Goal: Transaction & Acquisition: Purchase product/service

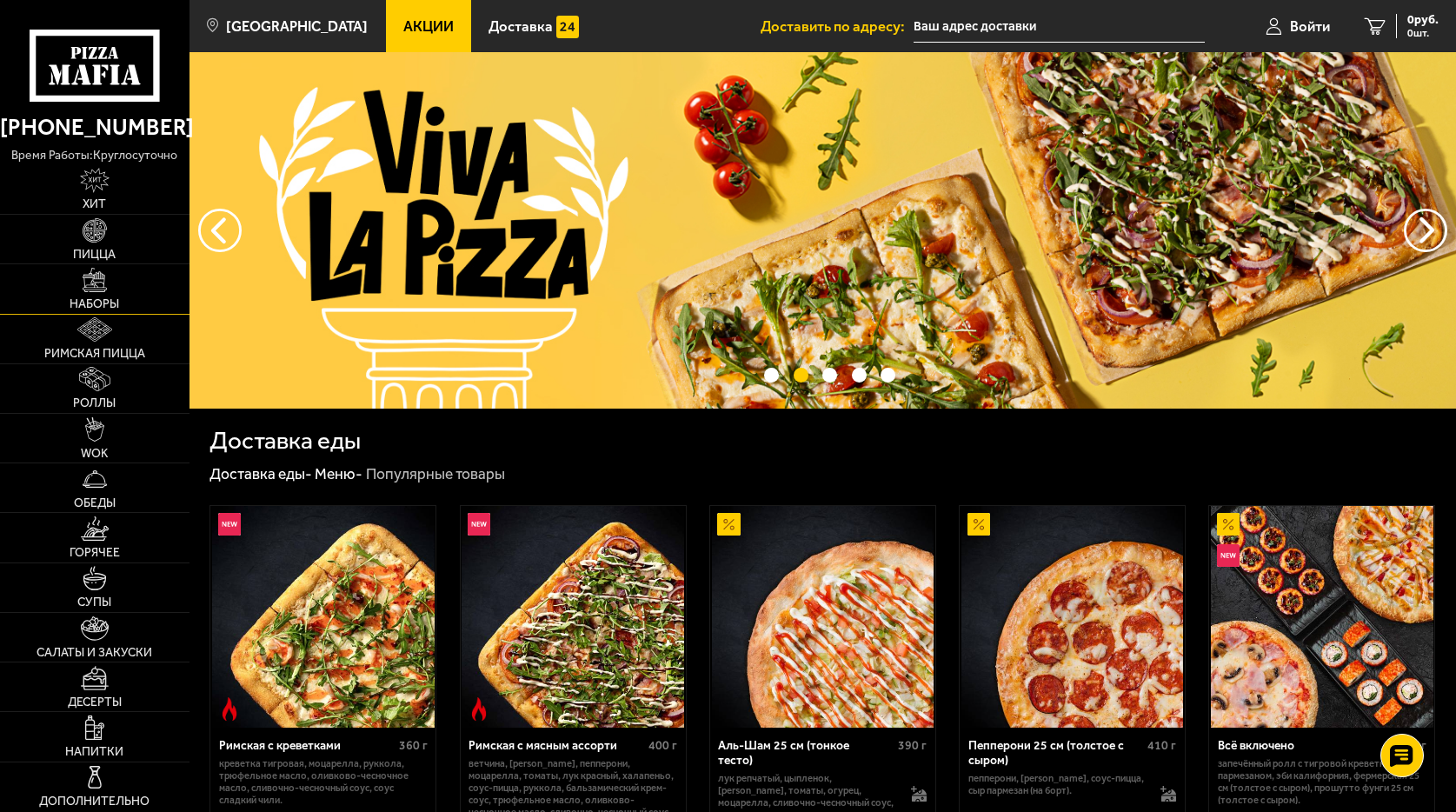
click at [101, 286] on img at bounding box center [95, 280] width 25 height 25
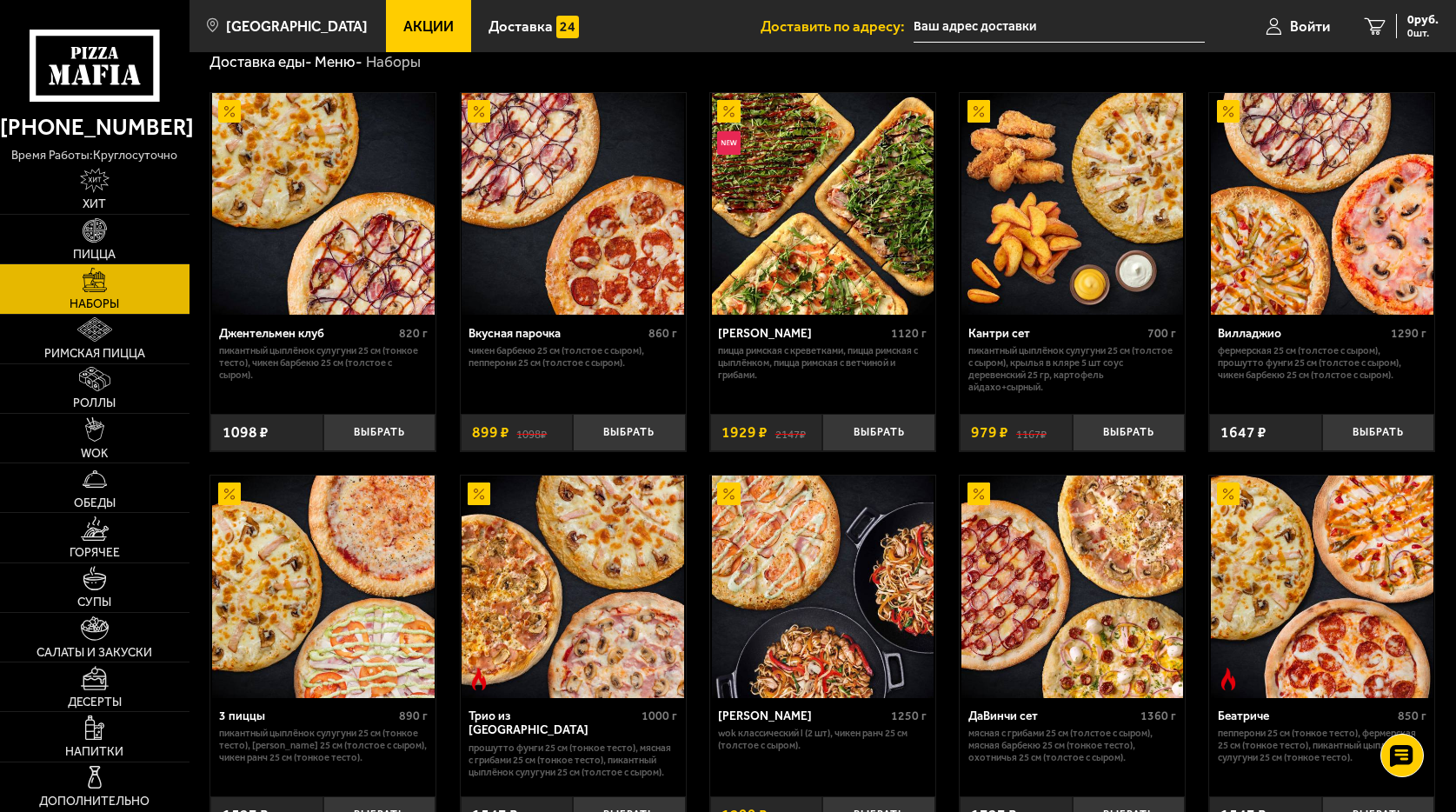
scroll to position [87, 0]
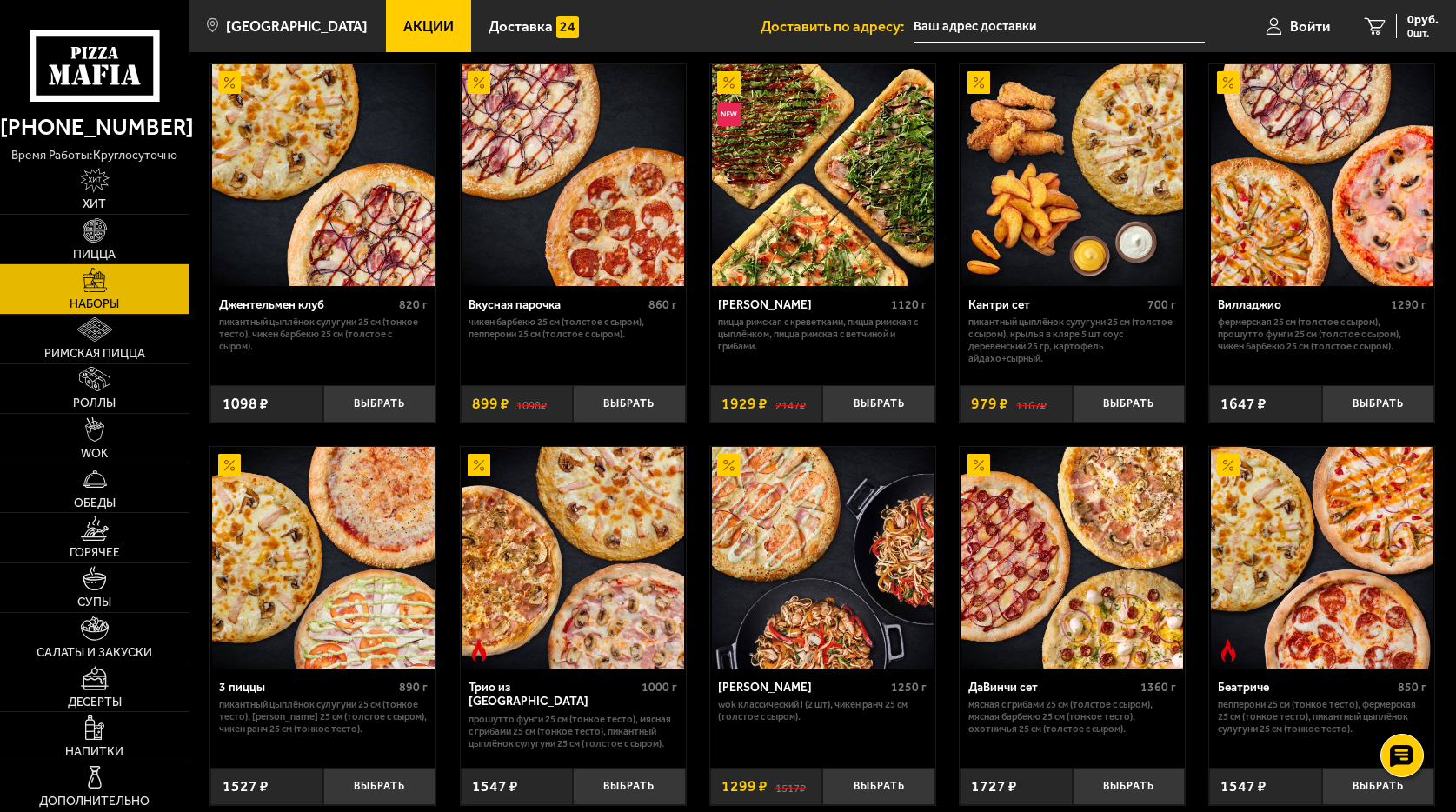
click at [853, 199] on img at bounding box center [822, 175] width 223 height 223
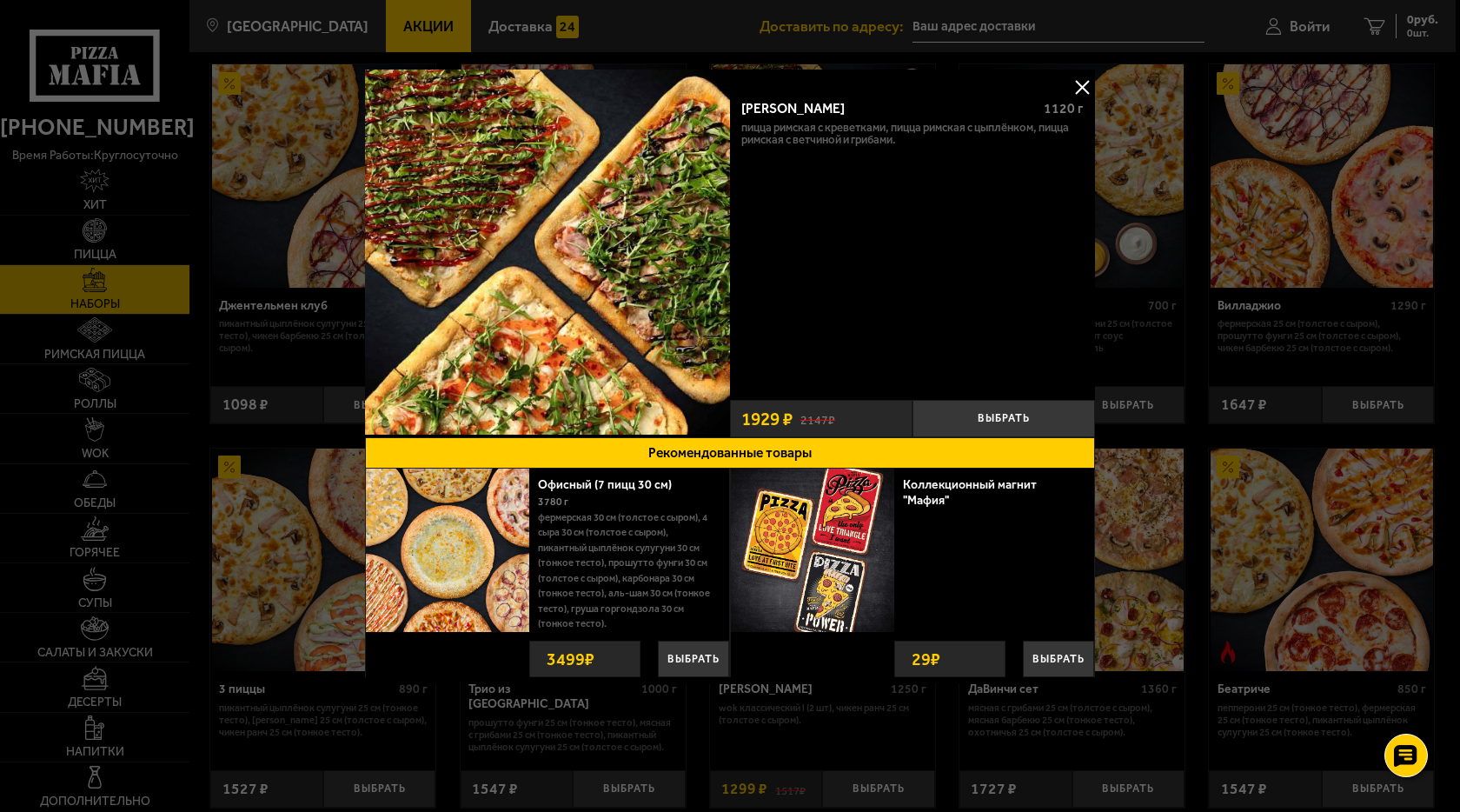
click at [1082, 83] on button at bounding box center [1081, 86] width 26 height 26
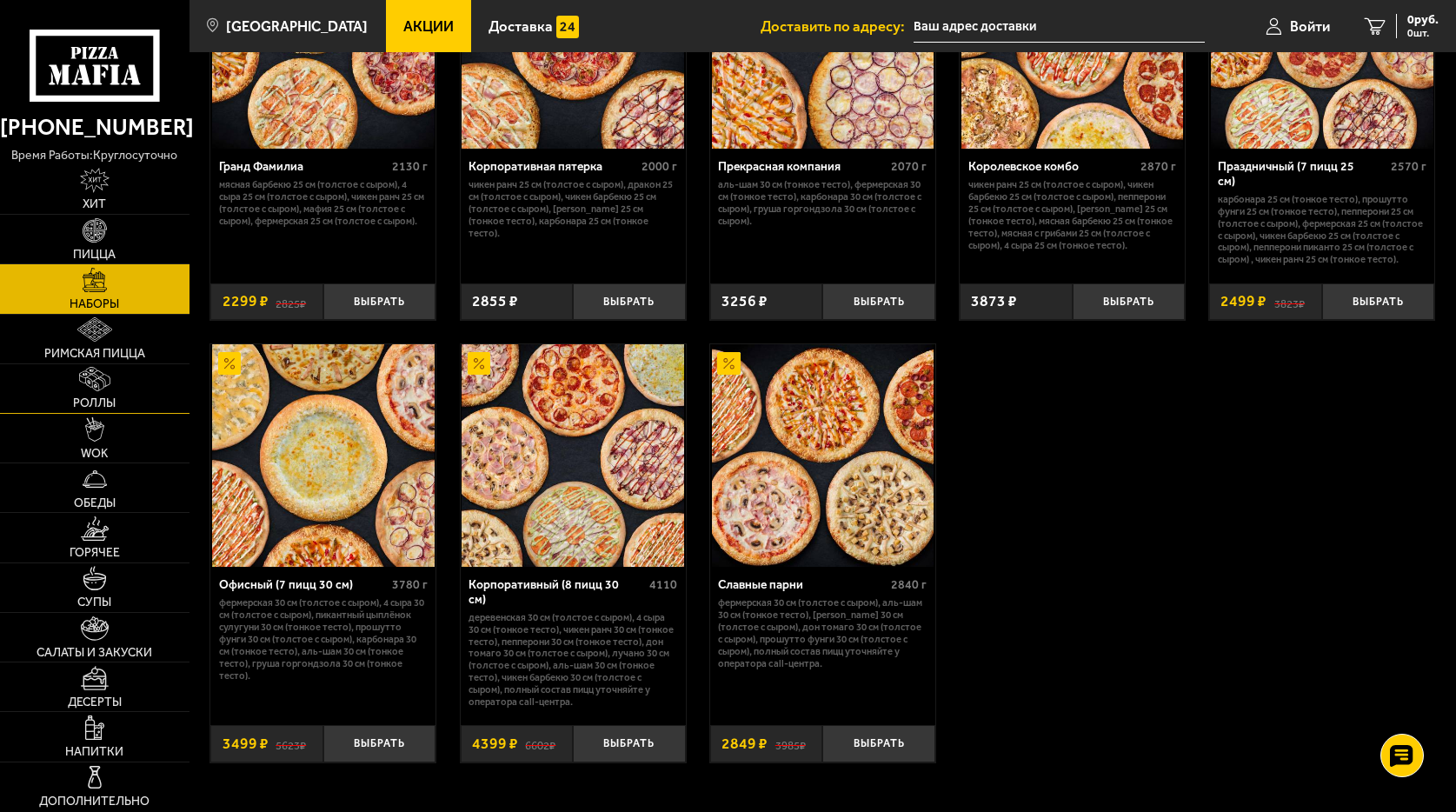
scroll to position [2275, 0]
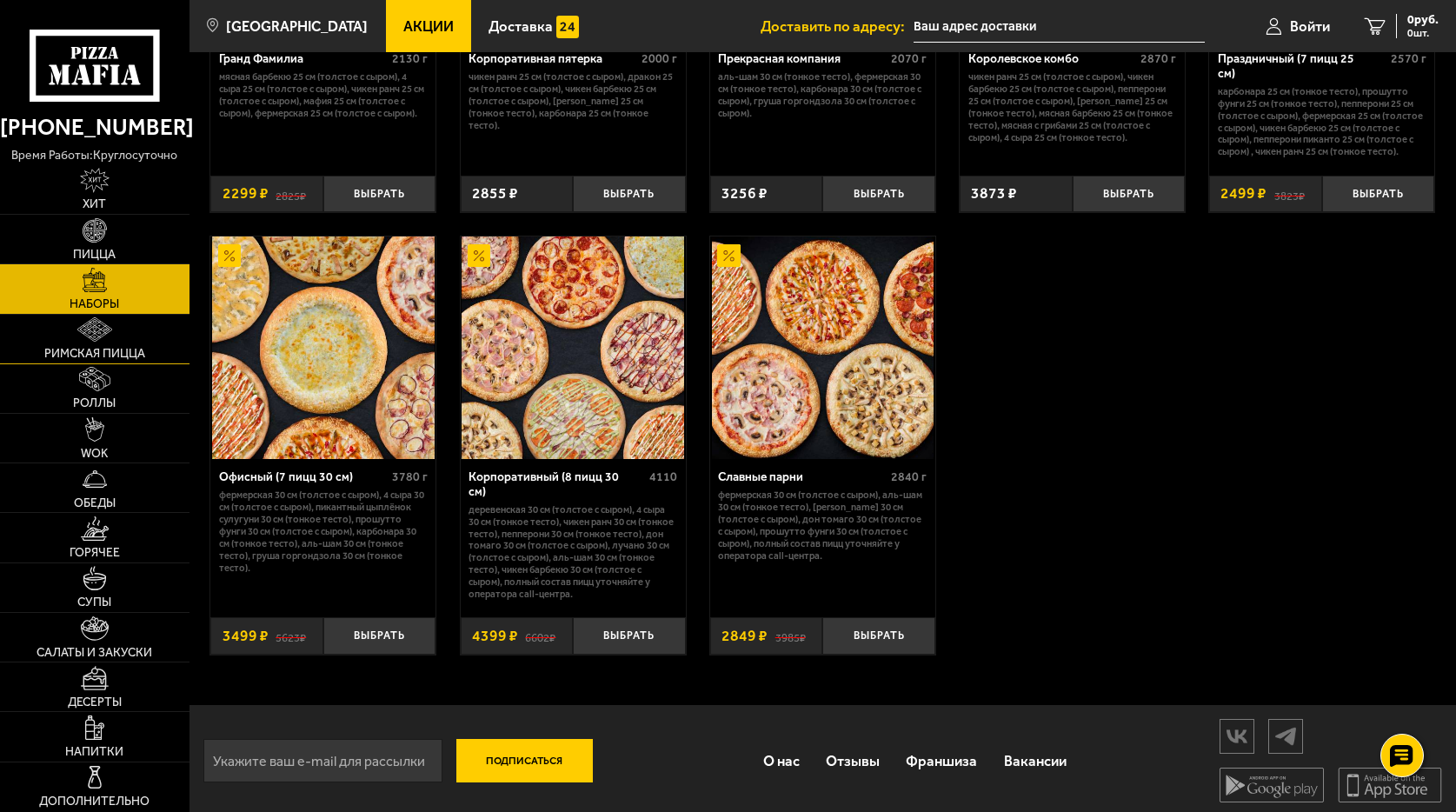
click at [94, 333] on img at bounding box center [95, 329] width 35 height 25
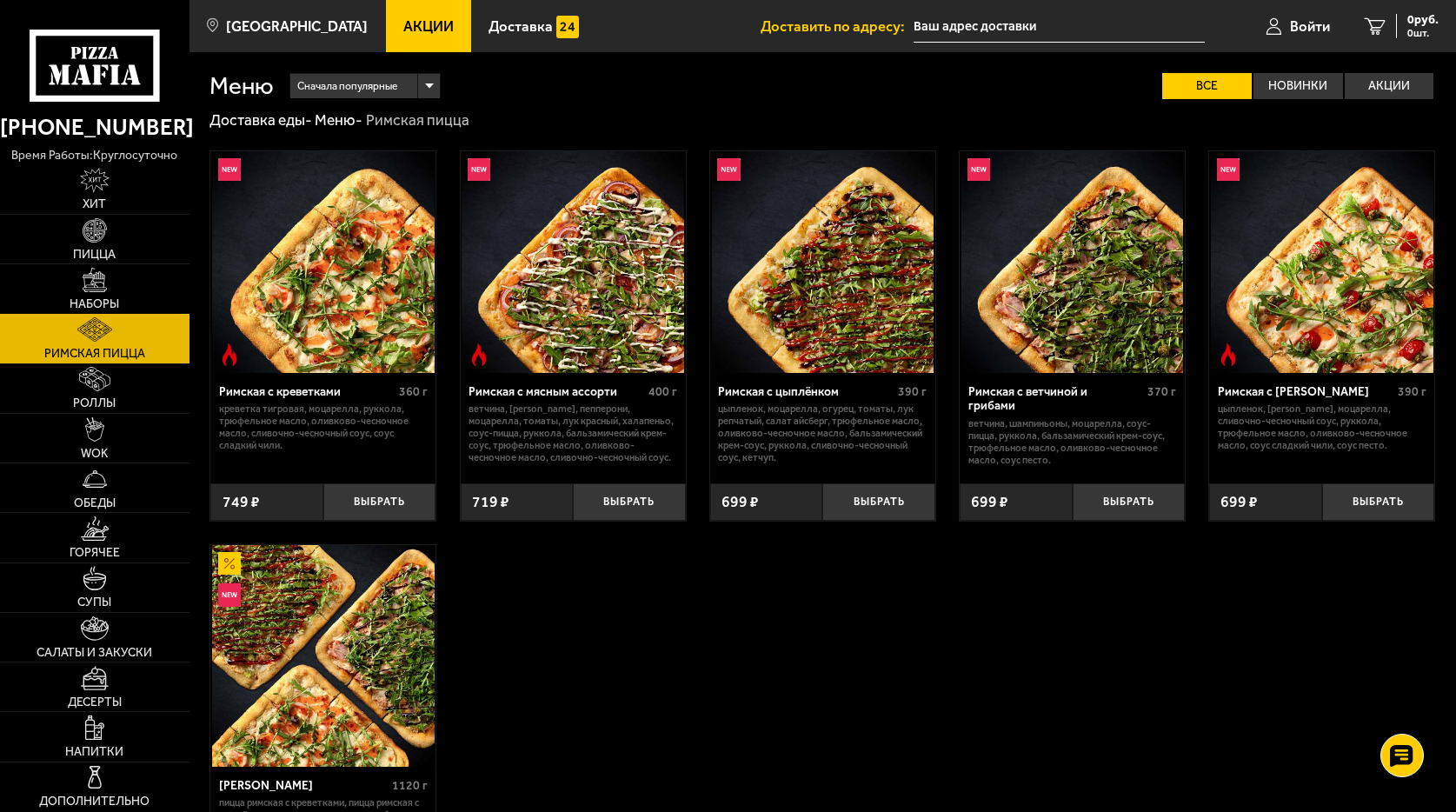
click at [118, 285] on link "Наборы" at bounding box center [95, 288] width 190 height 48
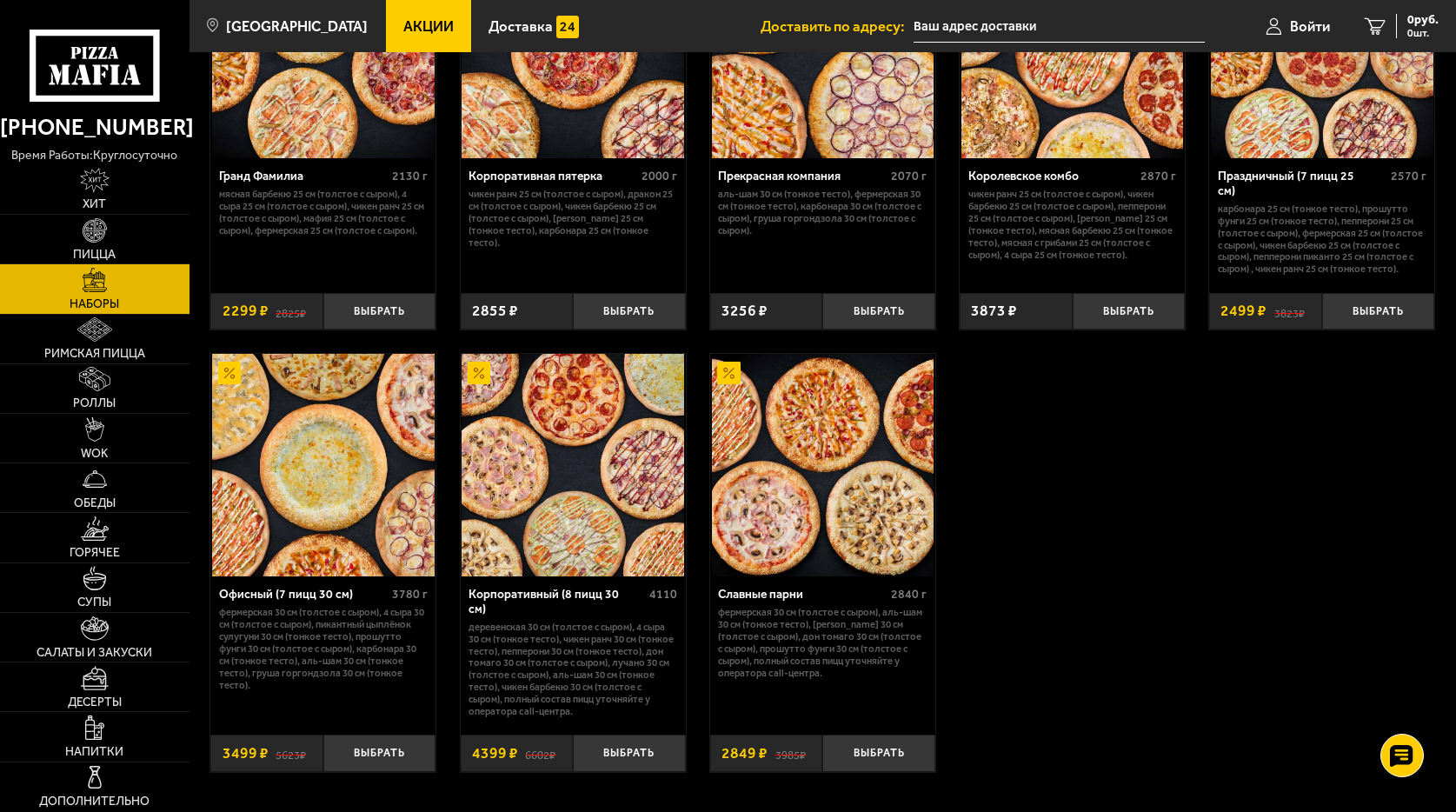
scroll to position [2275, 0]
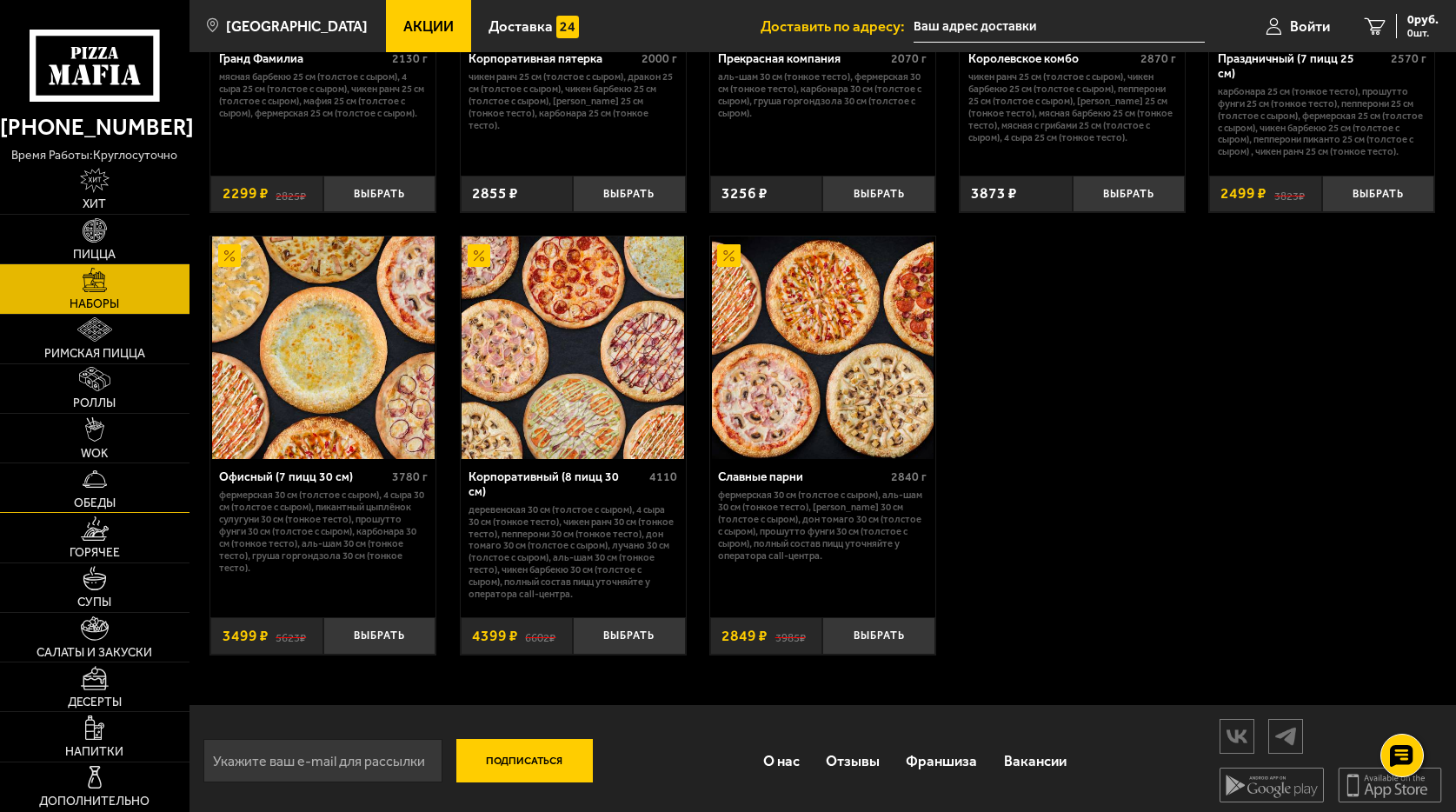
click at [93, 487] on img at bounding box center [95, 479] width 25 height 25
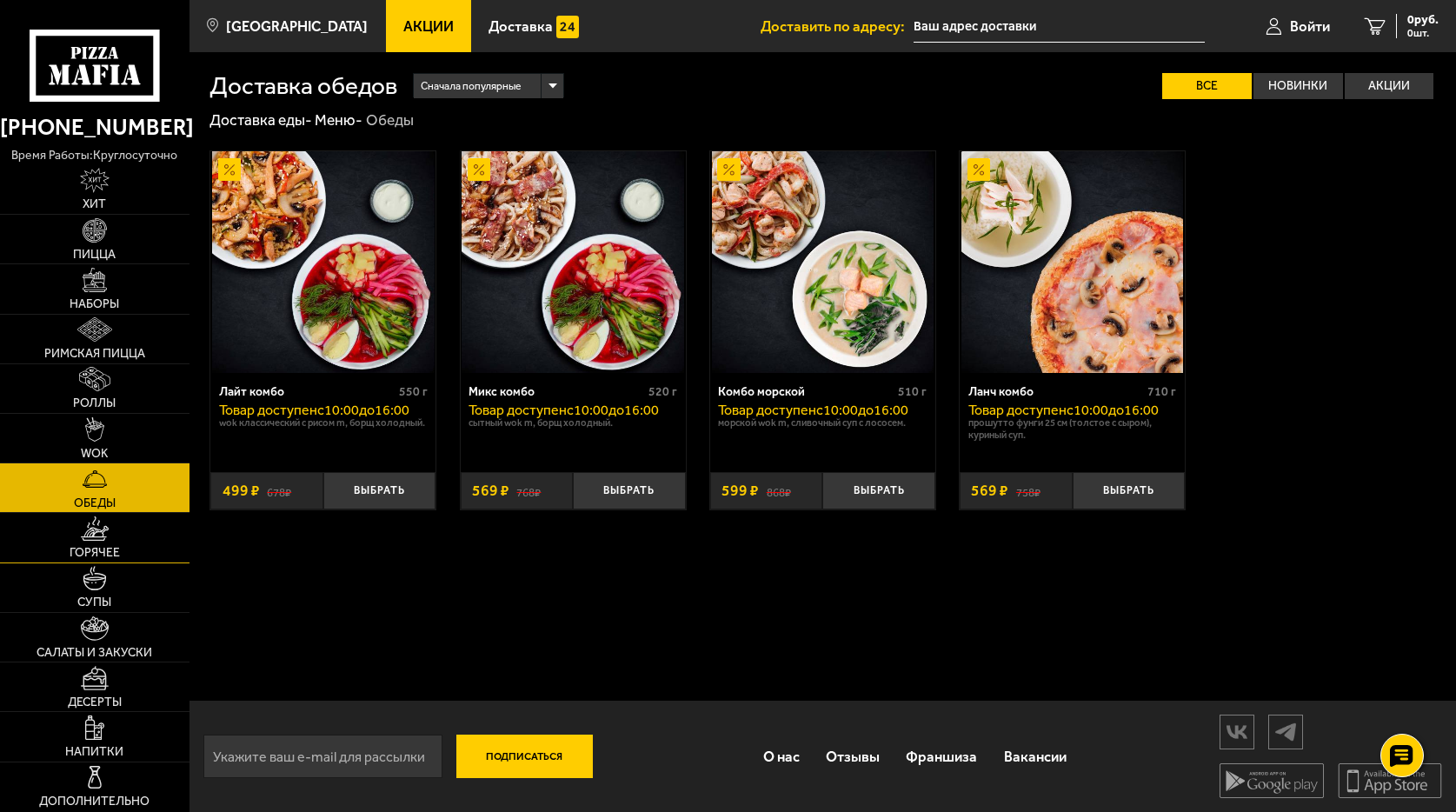
click at [89, 542] on link "Горячее" at bounding box center [95, 537] width 190 height 48
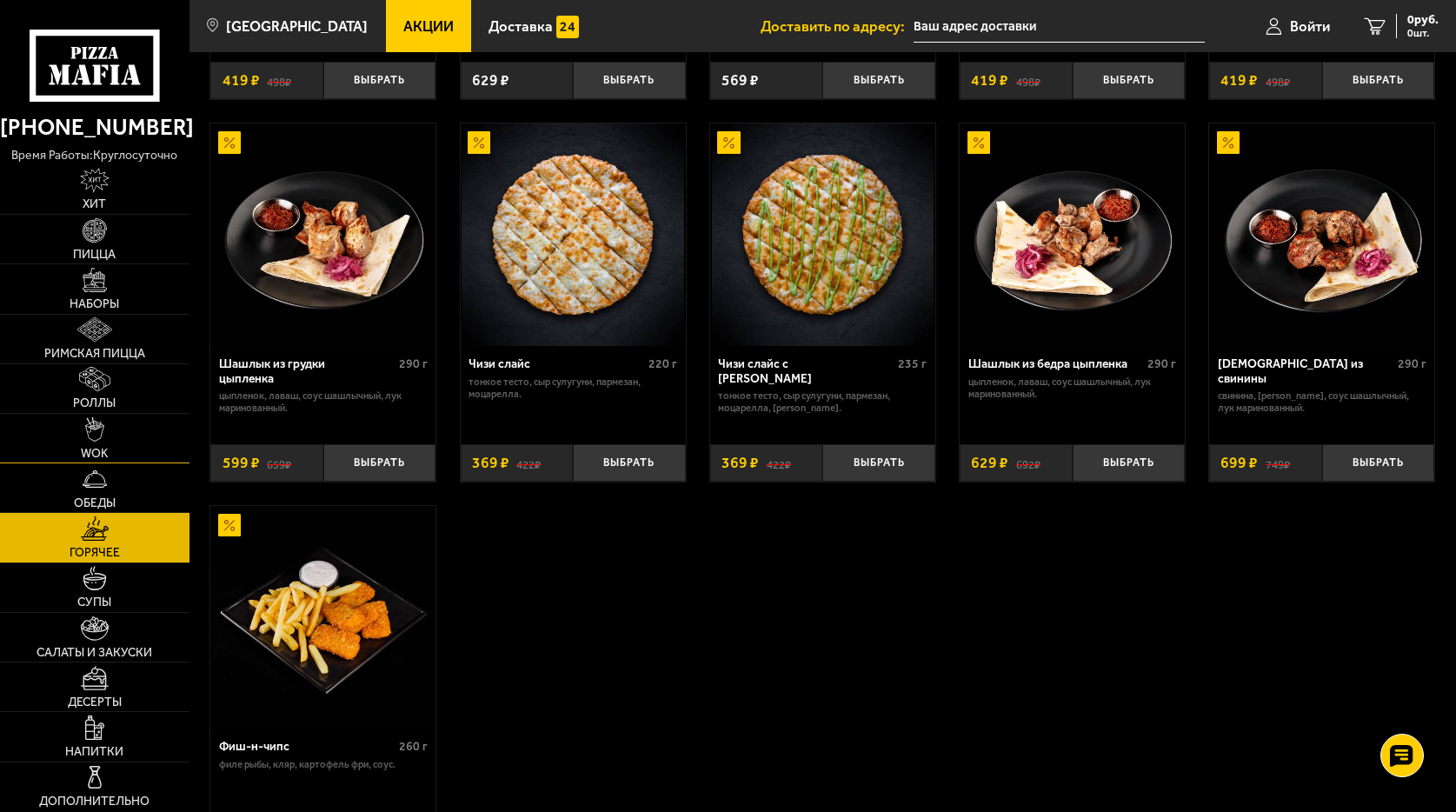
scroll to position [783, 0]
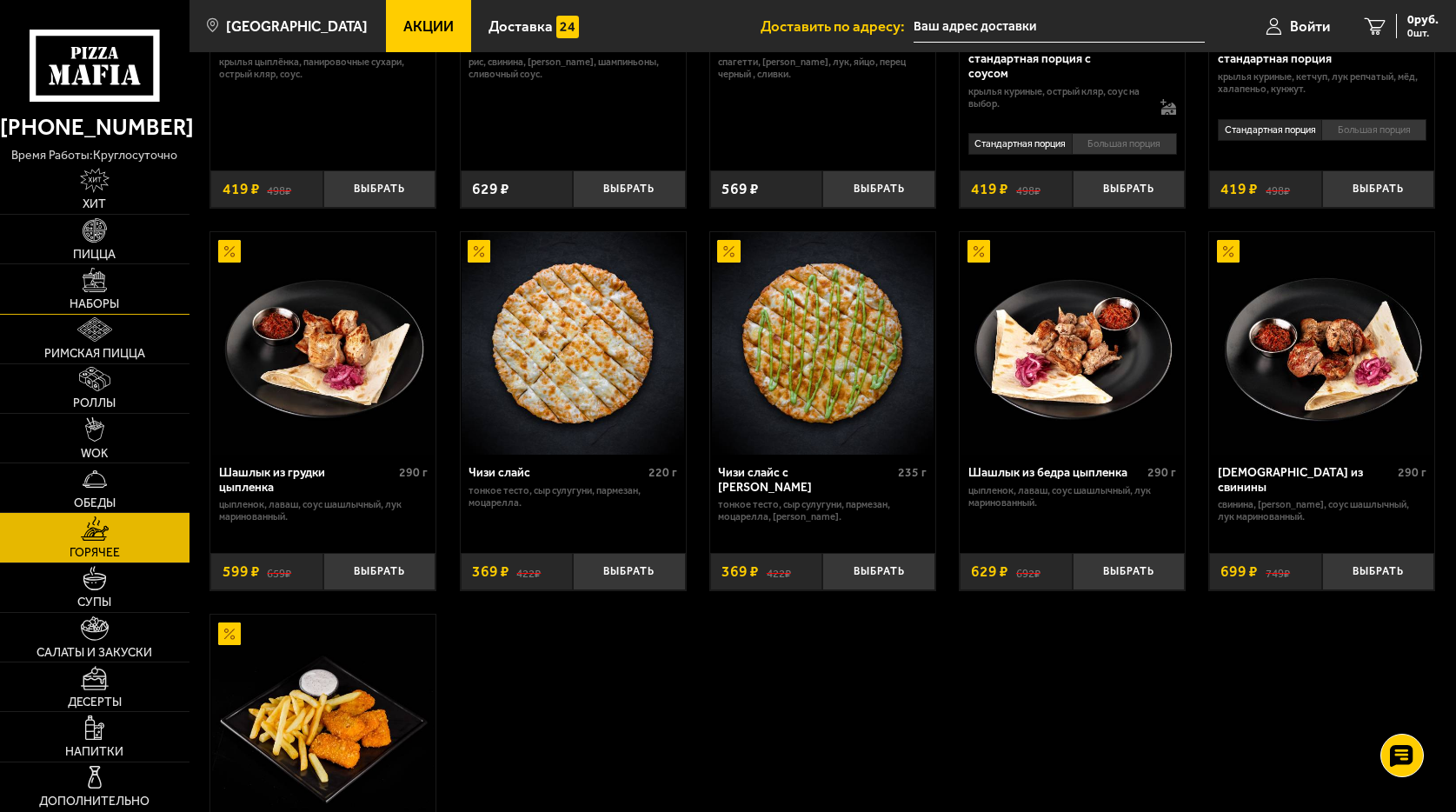
click at [110, 282] on link "Наборы" at bounding box center [95, 288] width 190 height 48
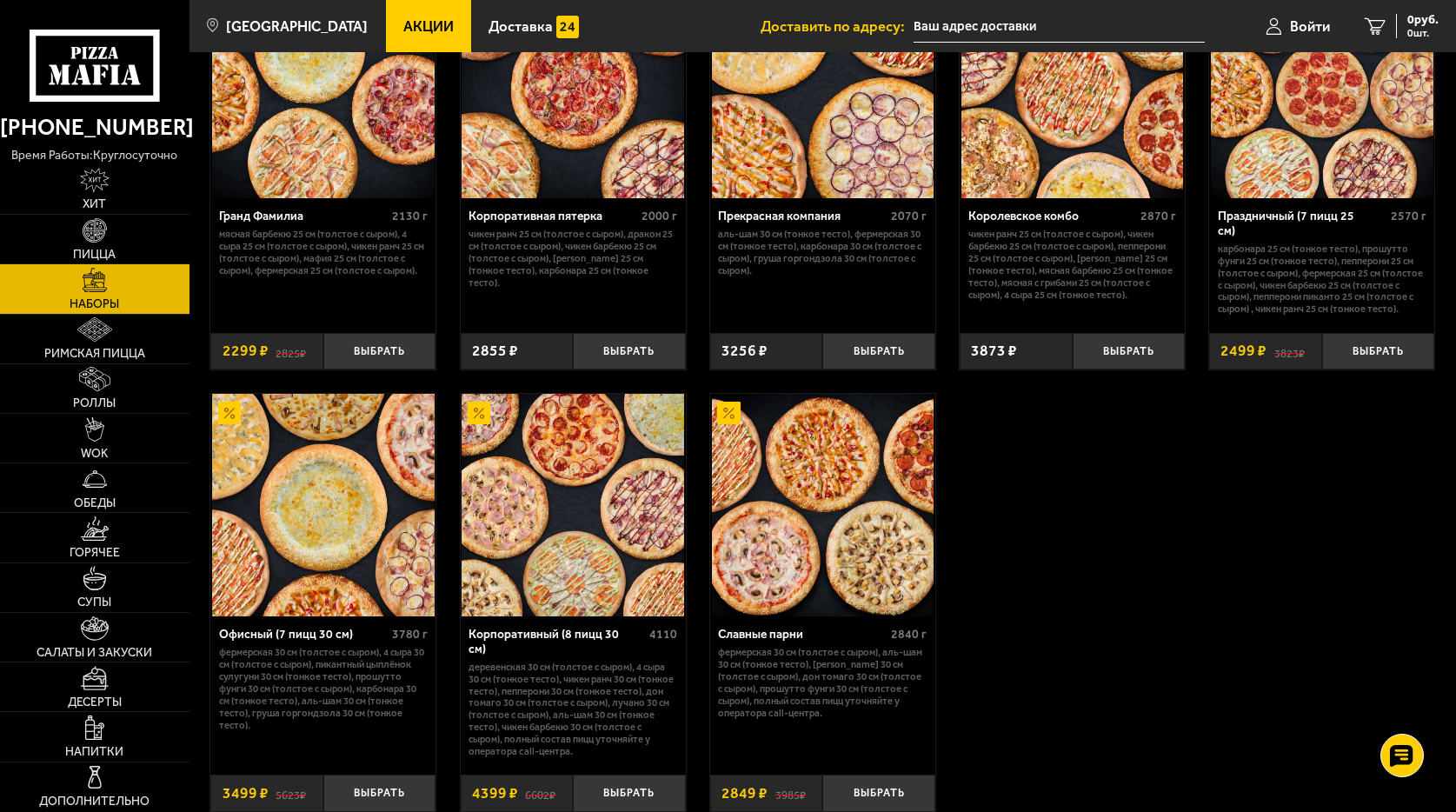
scroll to position [2275, 0]
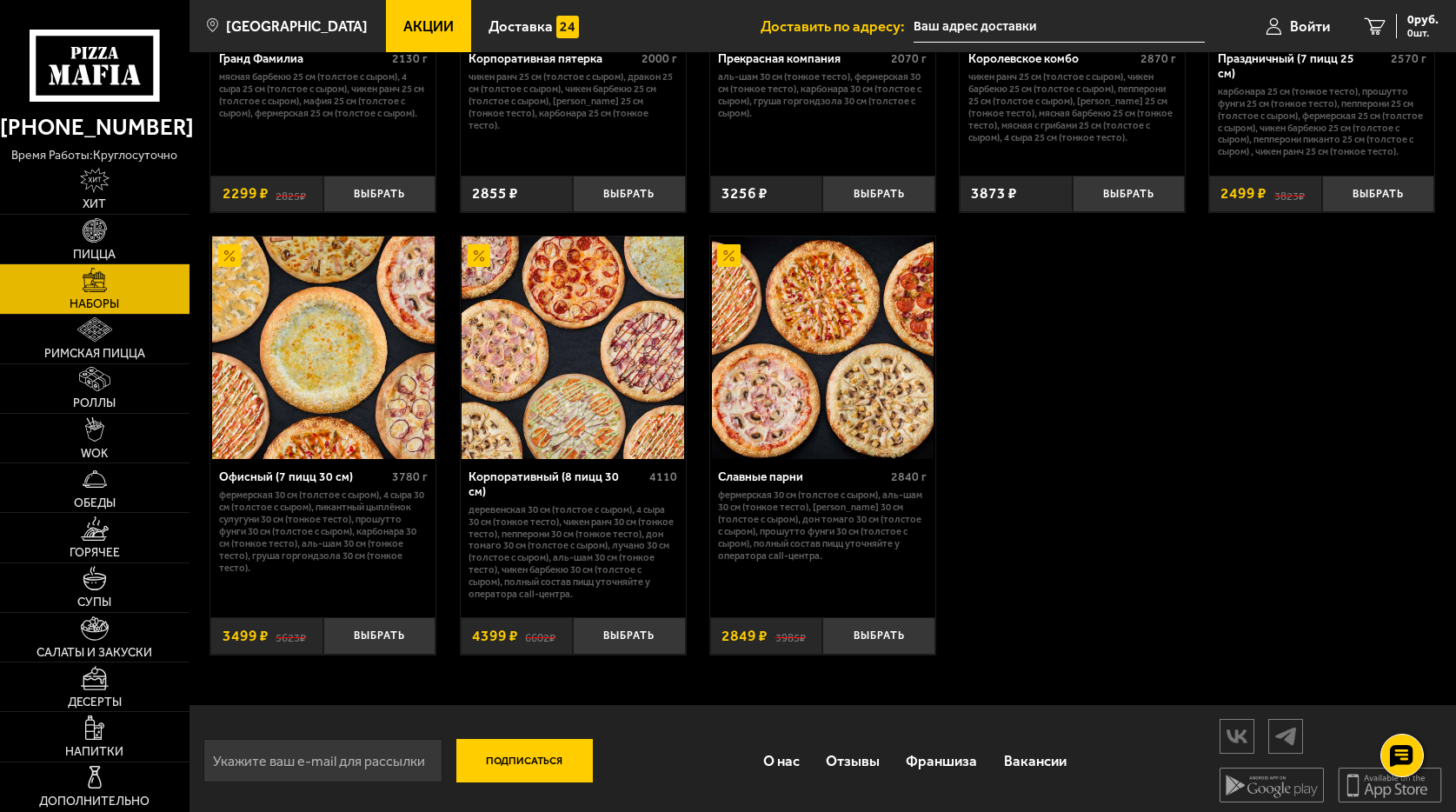
click at [1045, 23] on input "text" at bounding box center [1059, 27] width 291 height 32
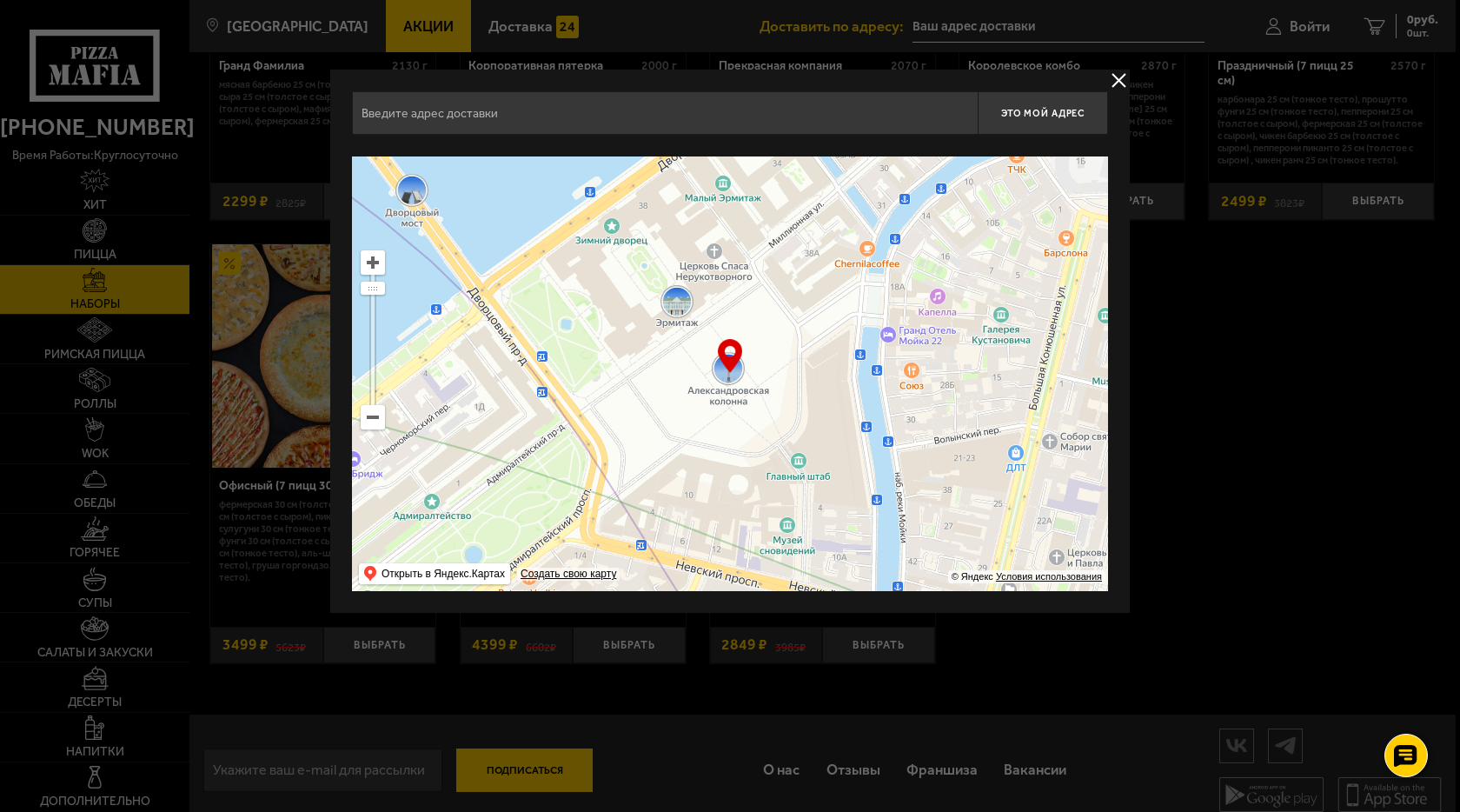
click at [1455, 517] on div at bounding box center [730, 406] width 1460 height 812
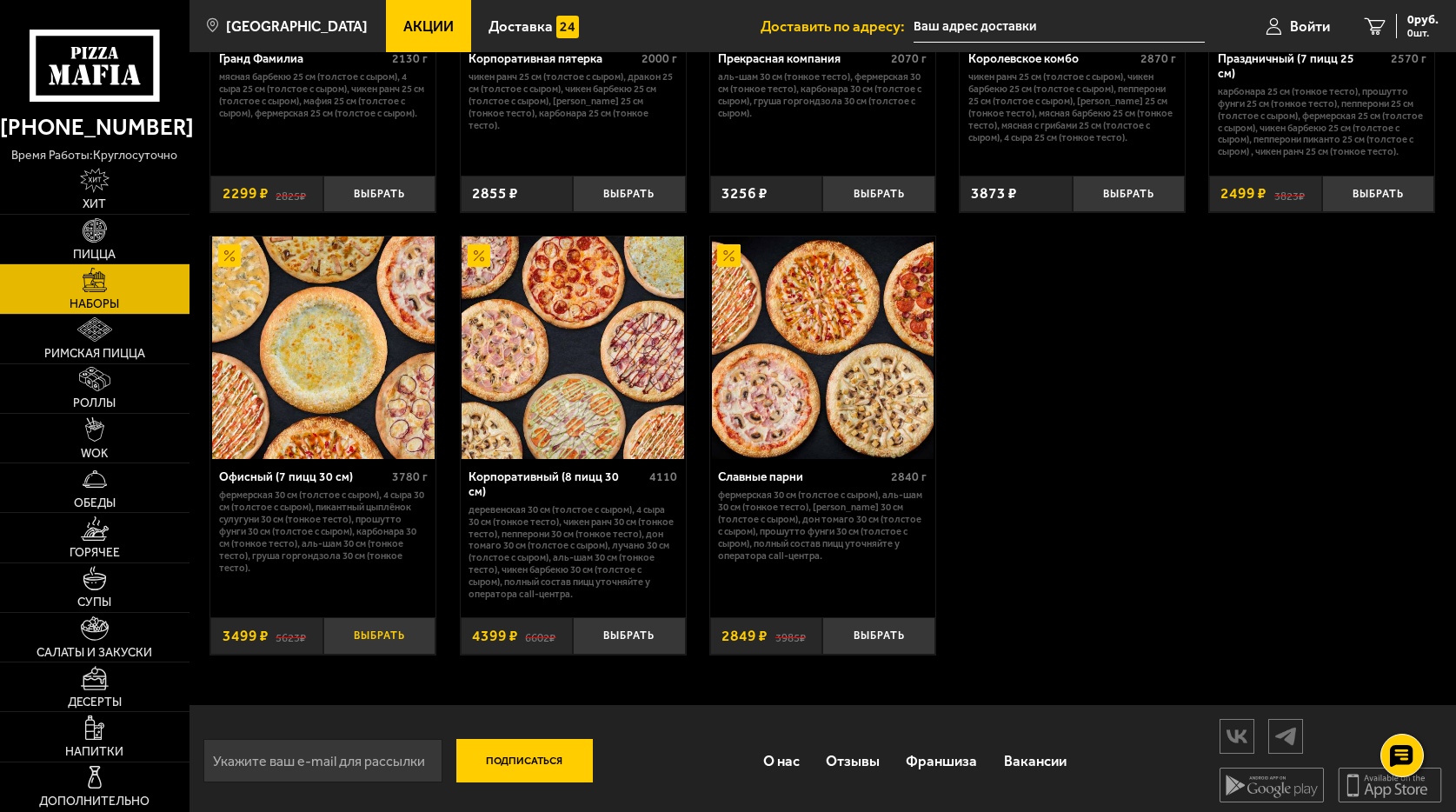
click at [381, 628] on button "Выбрать" at bounding box center [379, 635] width 113 height 37
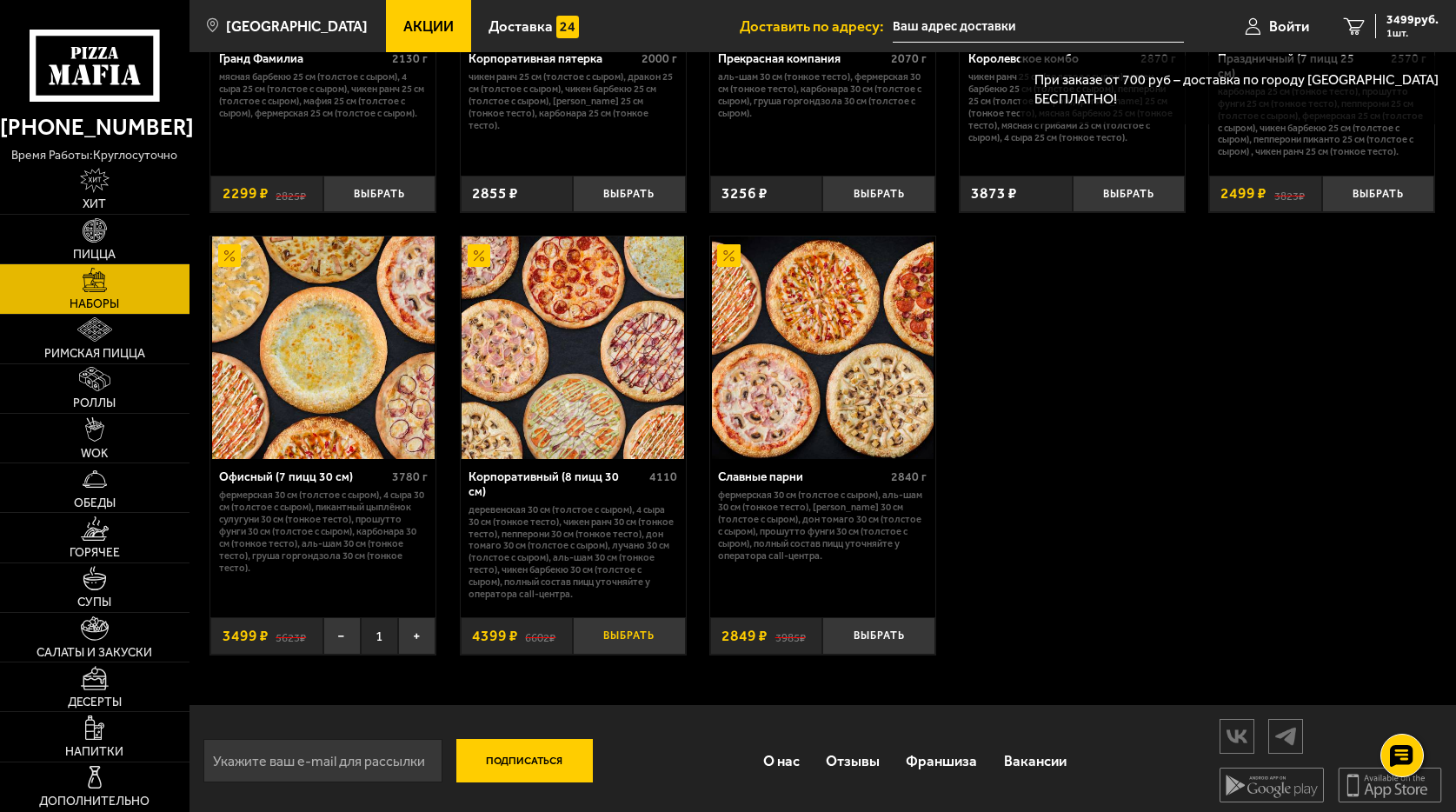
click at [621, 629] on button "Выбрать" at bounding box center [629, 635] width 113 height 37
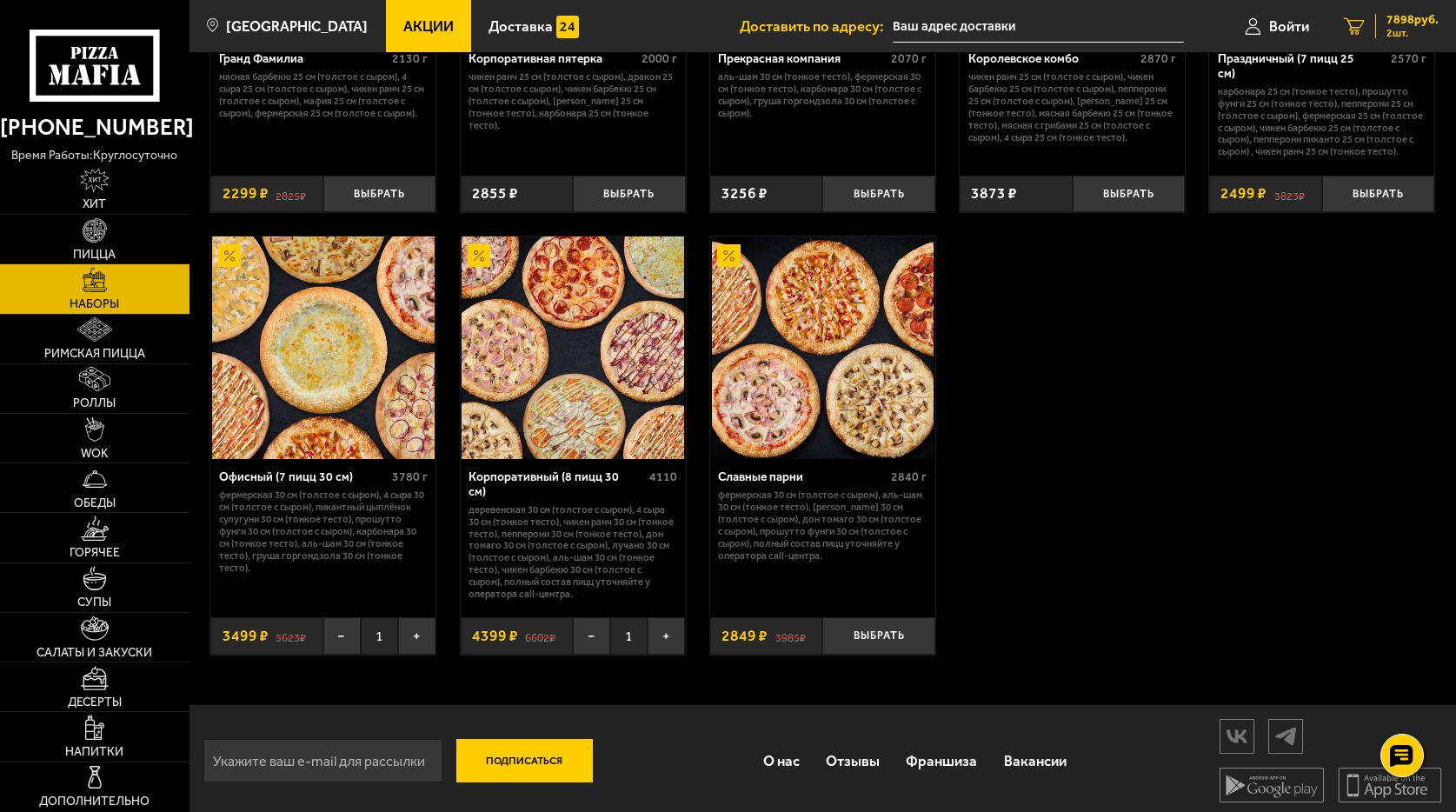
click at [1395, 24] on span "7898 руб." at bounding box center [1411, 20] width 52 height 12
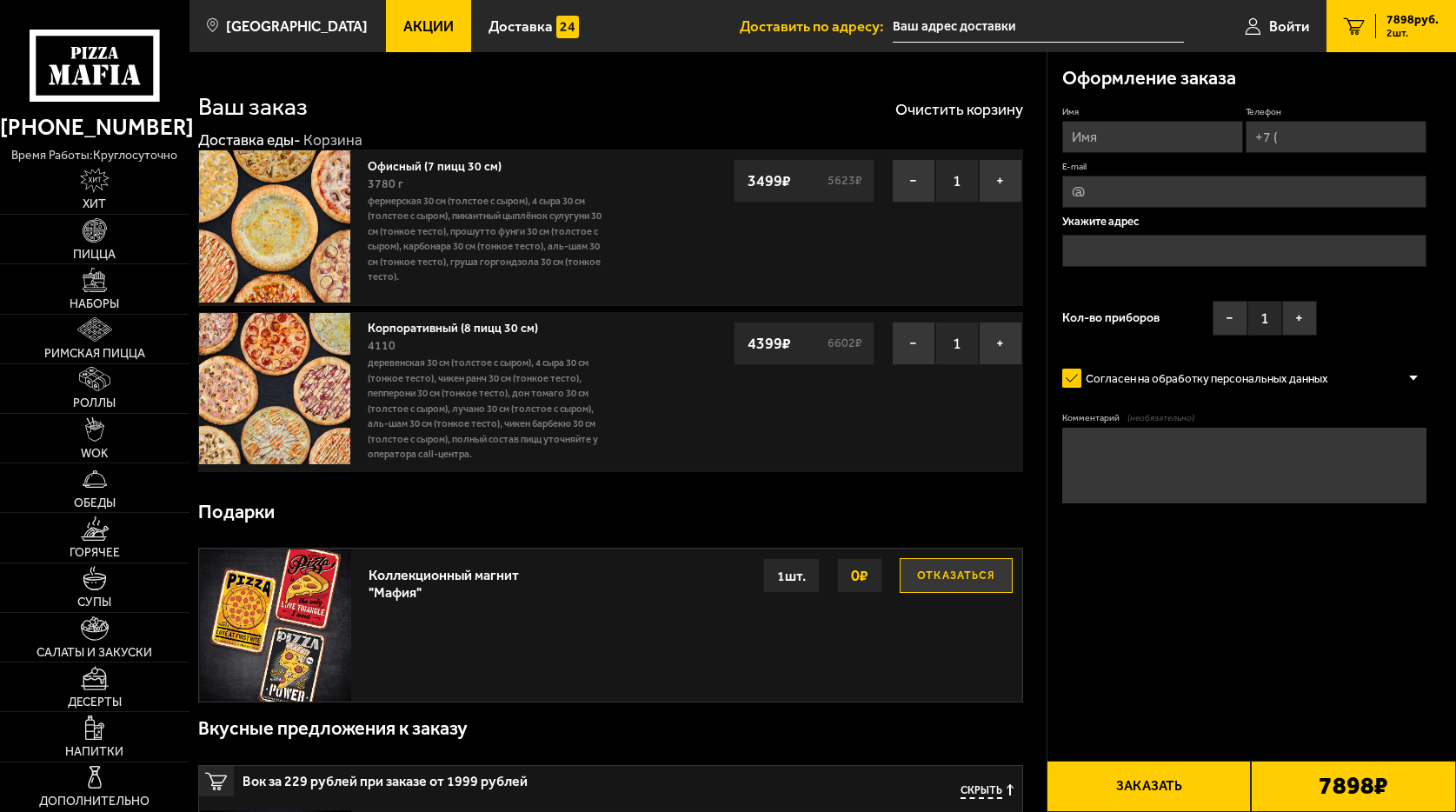
click at [1189, 134] on input "Имя" at bounding box center [1152, 137] width 181 height 32
type input "Чередова Александра Алексеевна"
type input "+7 (911) 218-99-10"
type input "102@imperiasteel.ru"
type input "Александра"
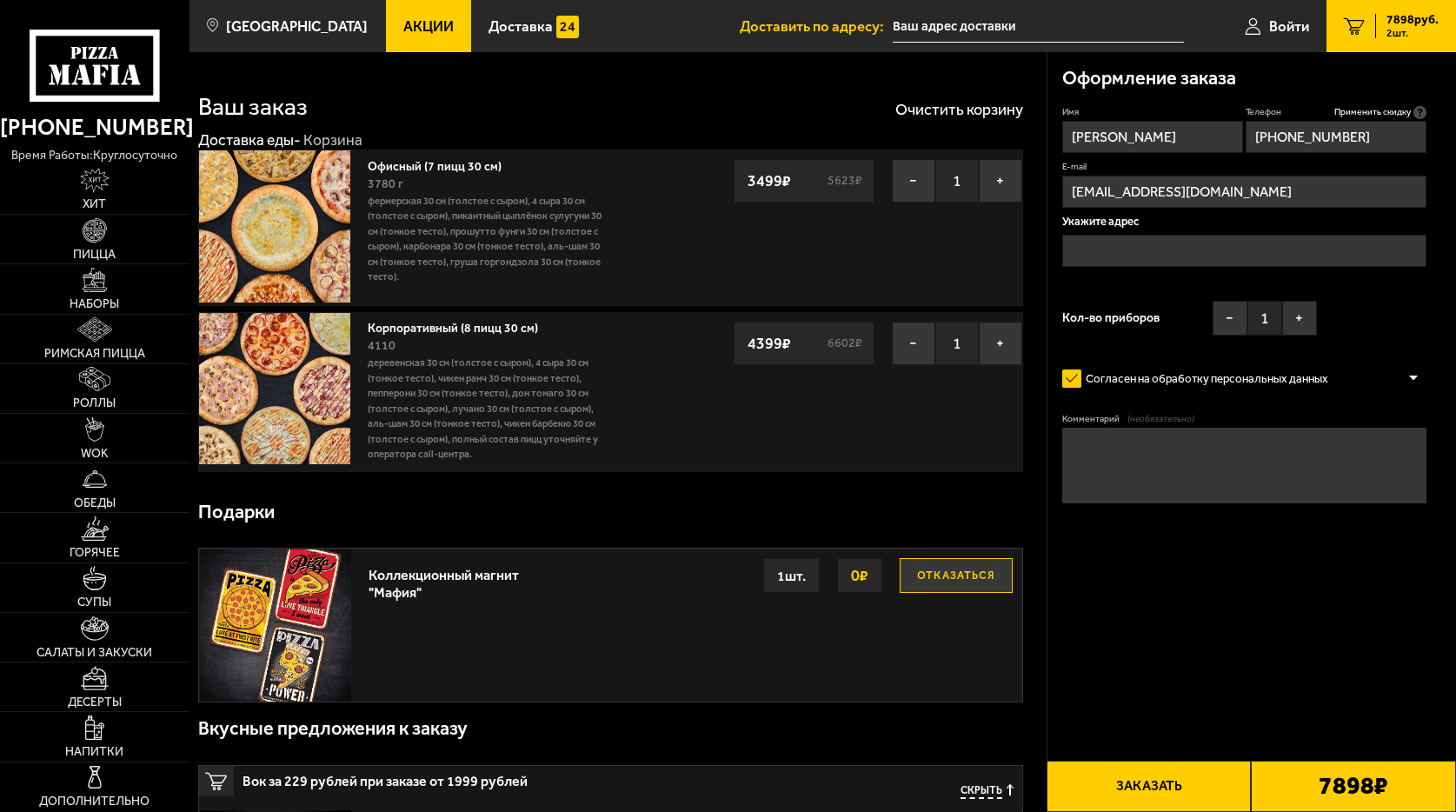
click at [1106, 244] on input "text" at bounding box center [1244, 250] width 364 height 32
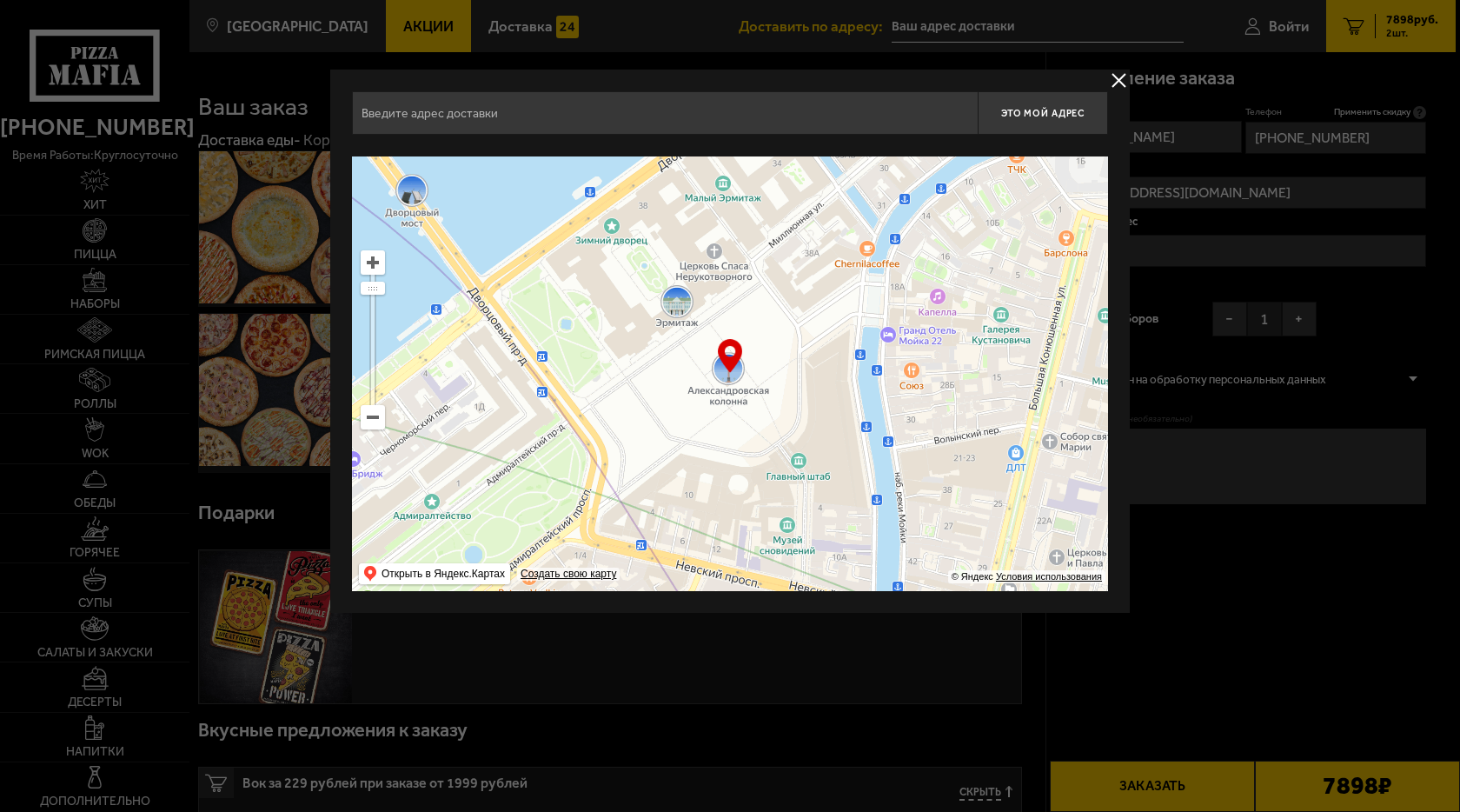
click at [436, 111] on input "text" at bounding box center [665, 113] width 626 height 44
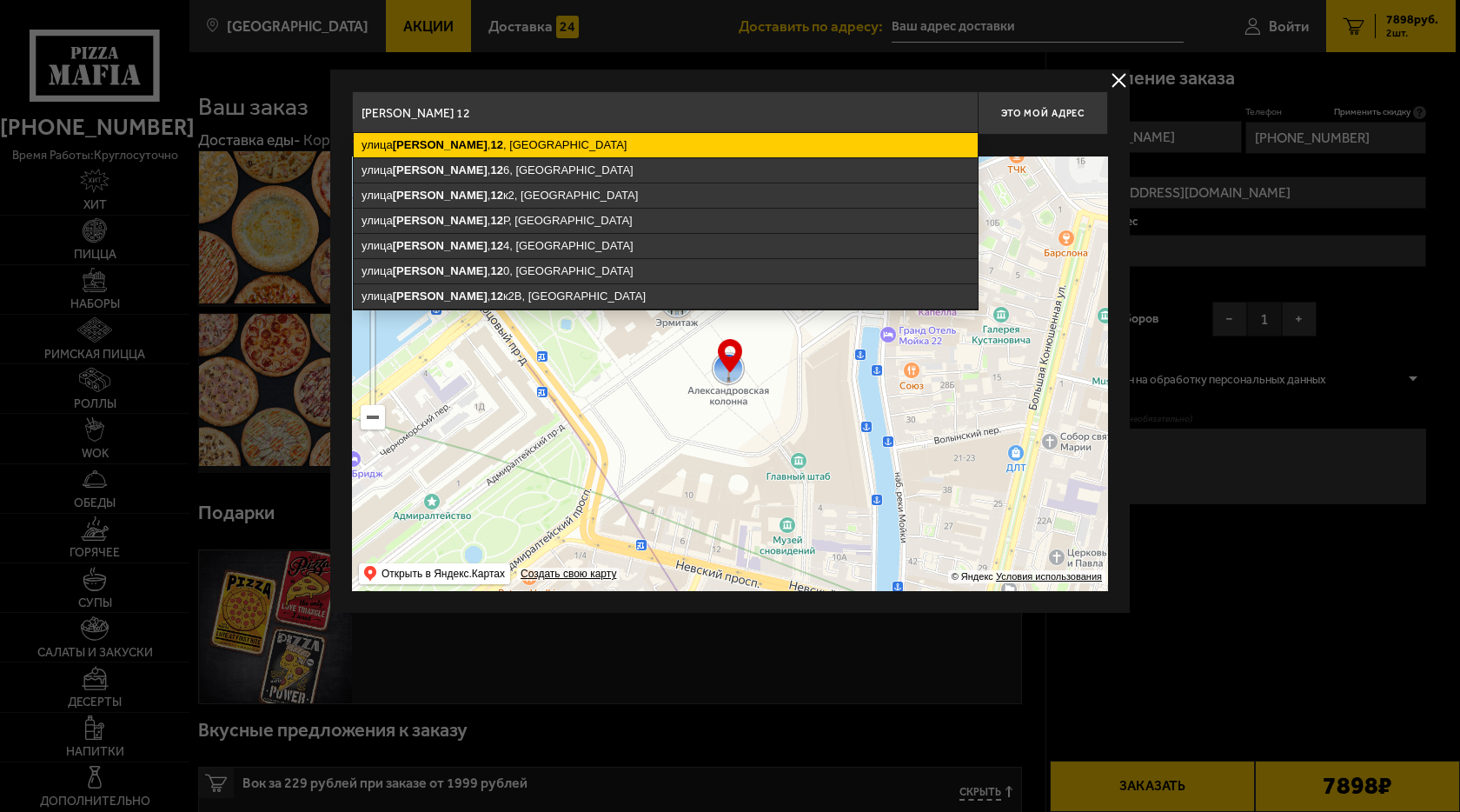
click at [482, 151] on ymaps "улица Седова , 12 , Санкт-Петербург" at bounding box center [666, 145] width 624 height 25
type input "Санкт-Петербург, улица Седова, 12"
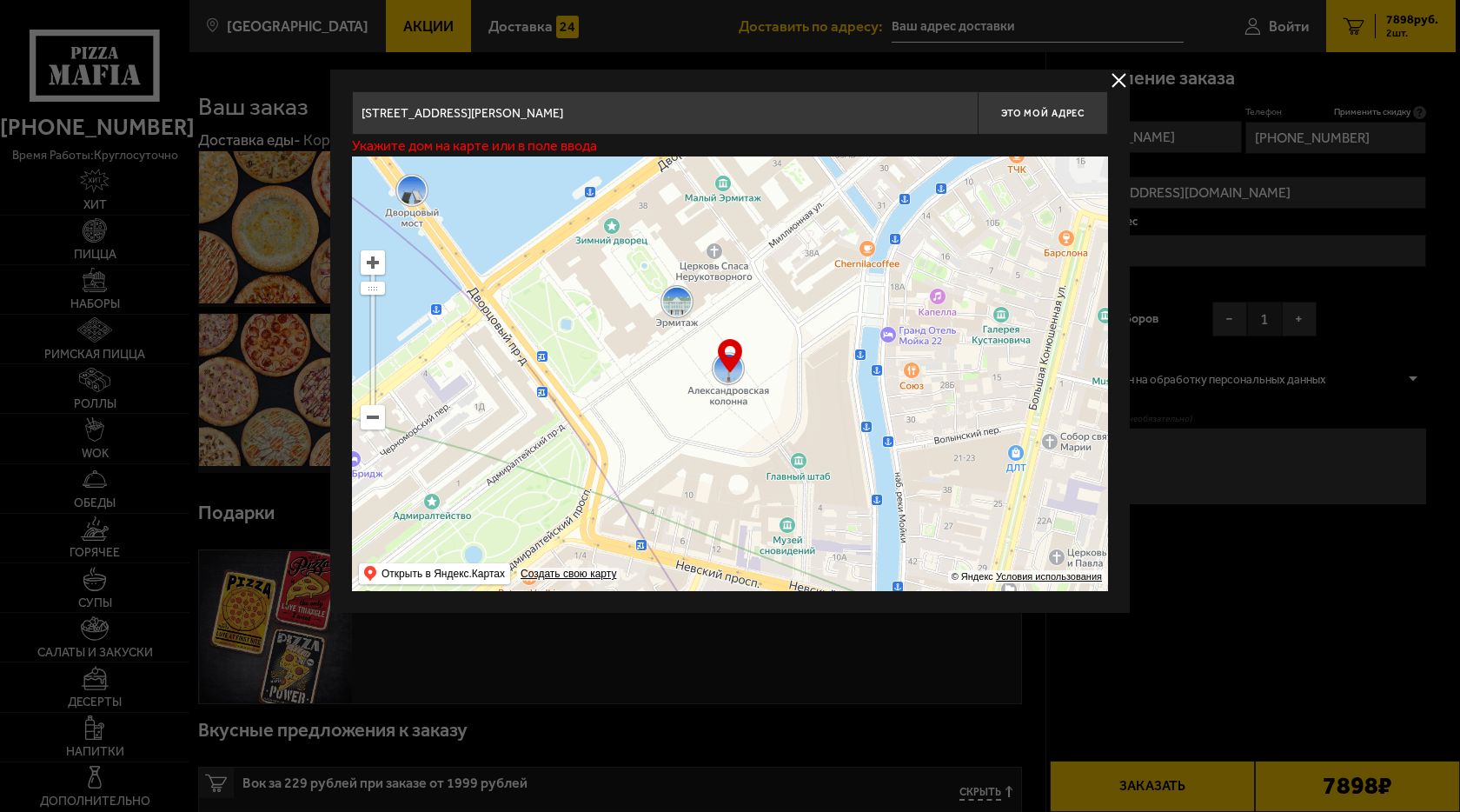
type input "[STREET_ADDRESS][PERSON_NAME]"
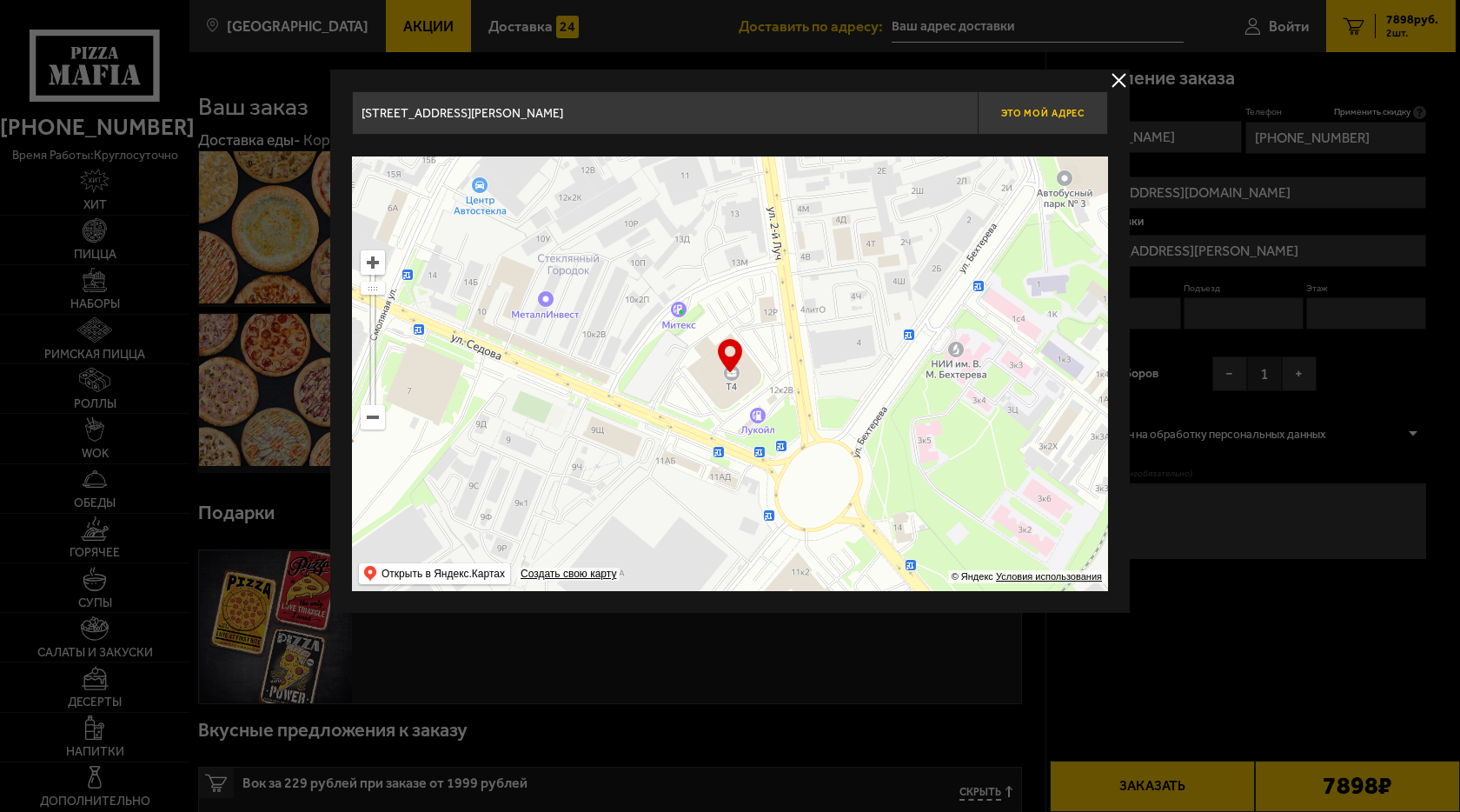
click at [1044, 113] on span "Это мой адрес" at bounding box center [1043, 114] width 83 height 11
type input "[STREET_ADDRESS][PERSON_NAME]"
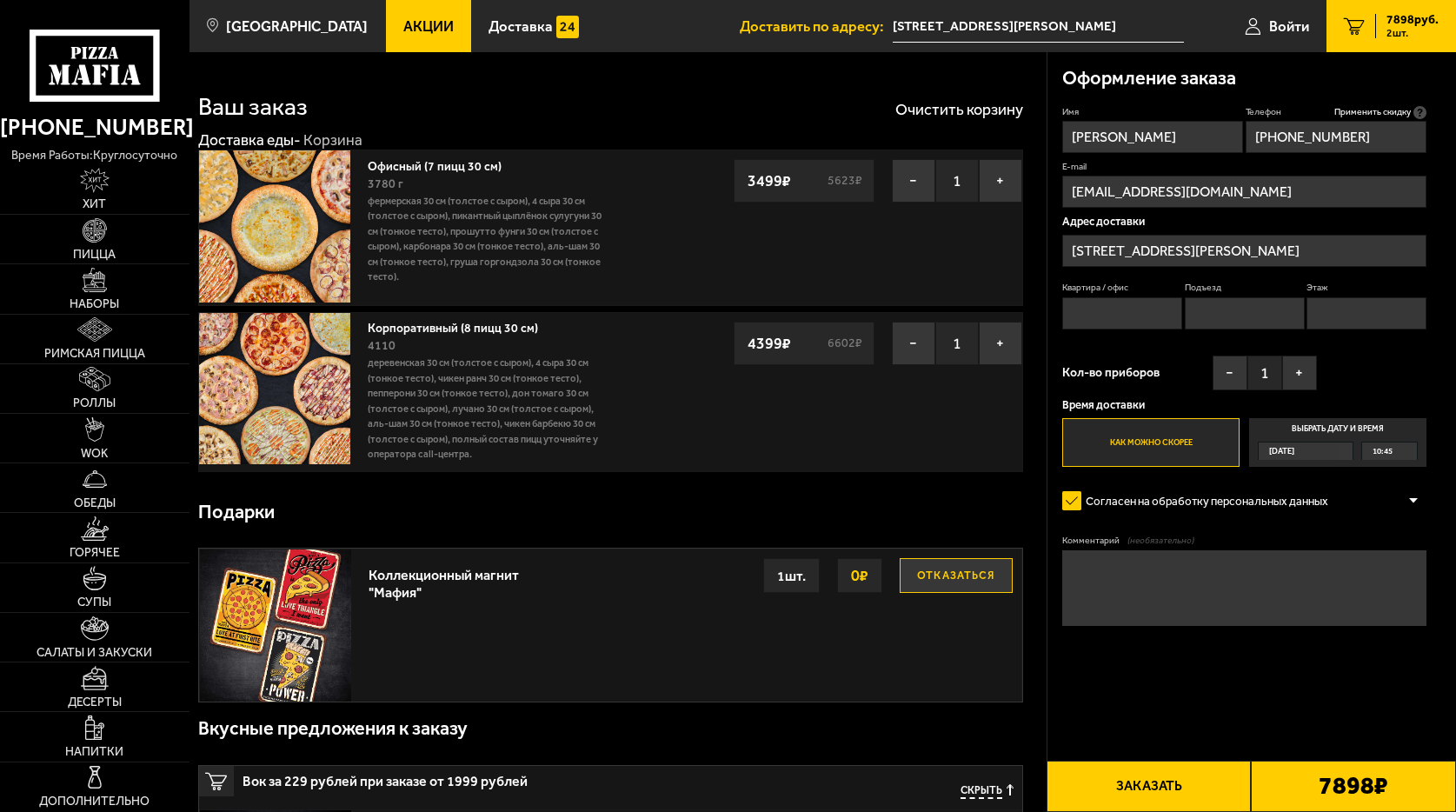
click at [1157, 441] on label "Как можно скорее" at bounding box center [1151, 442] width 177 height 48
click at [0, 0] on input "Как можно скорее" at bounding box center [0, 0] width 0 height 0
click at [1157, 441] on label "Как можно скорее" at bounding box center [1151, 442] width 177 height 48
click at [0, 0] on input "Как можно скорее" at bounding box center [0, 0] width 0 height 0
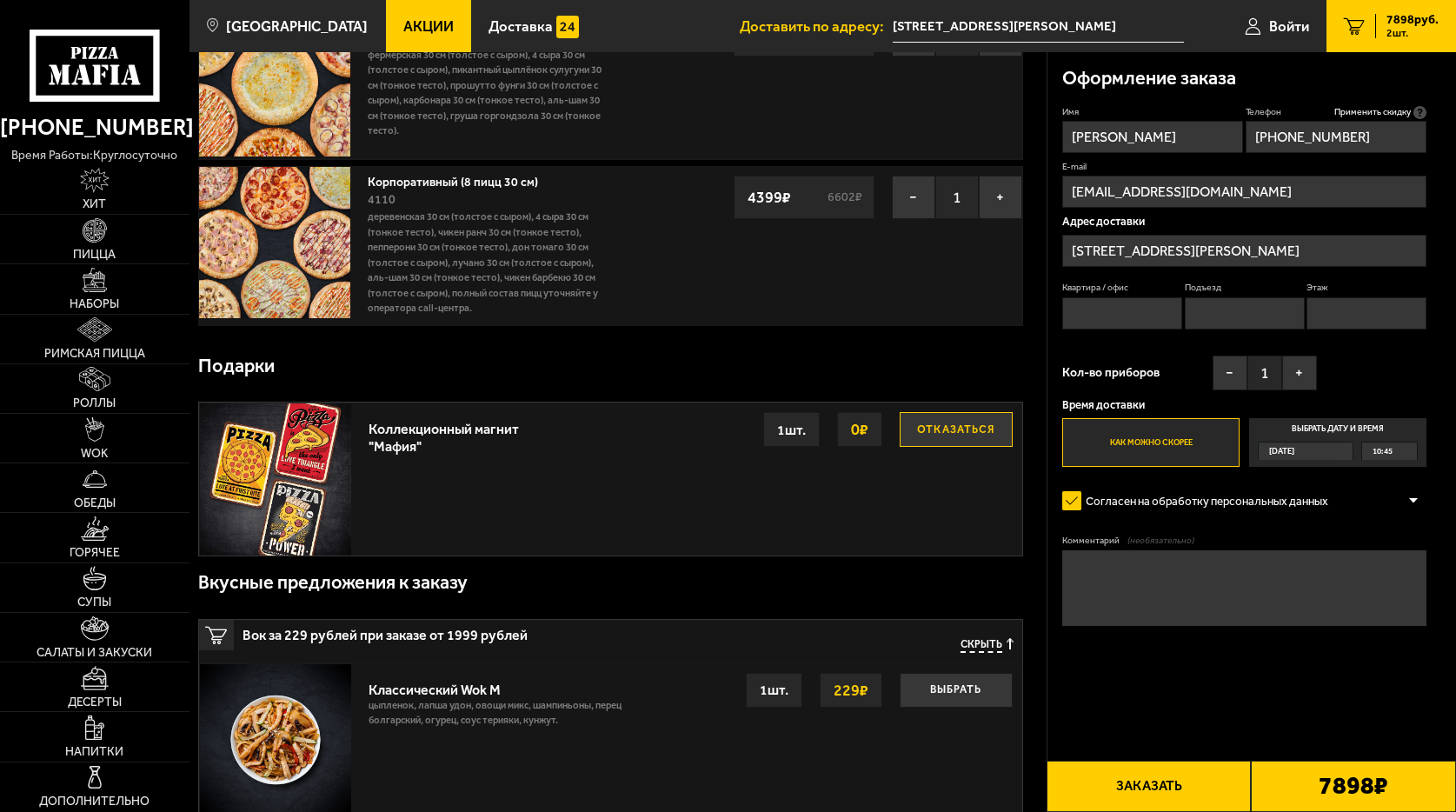
scroll to position [174, 0]
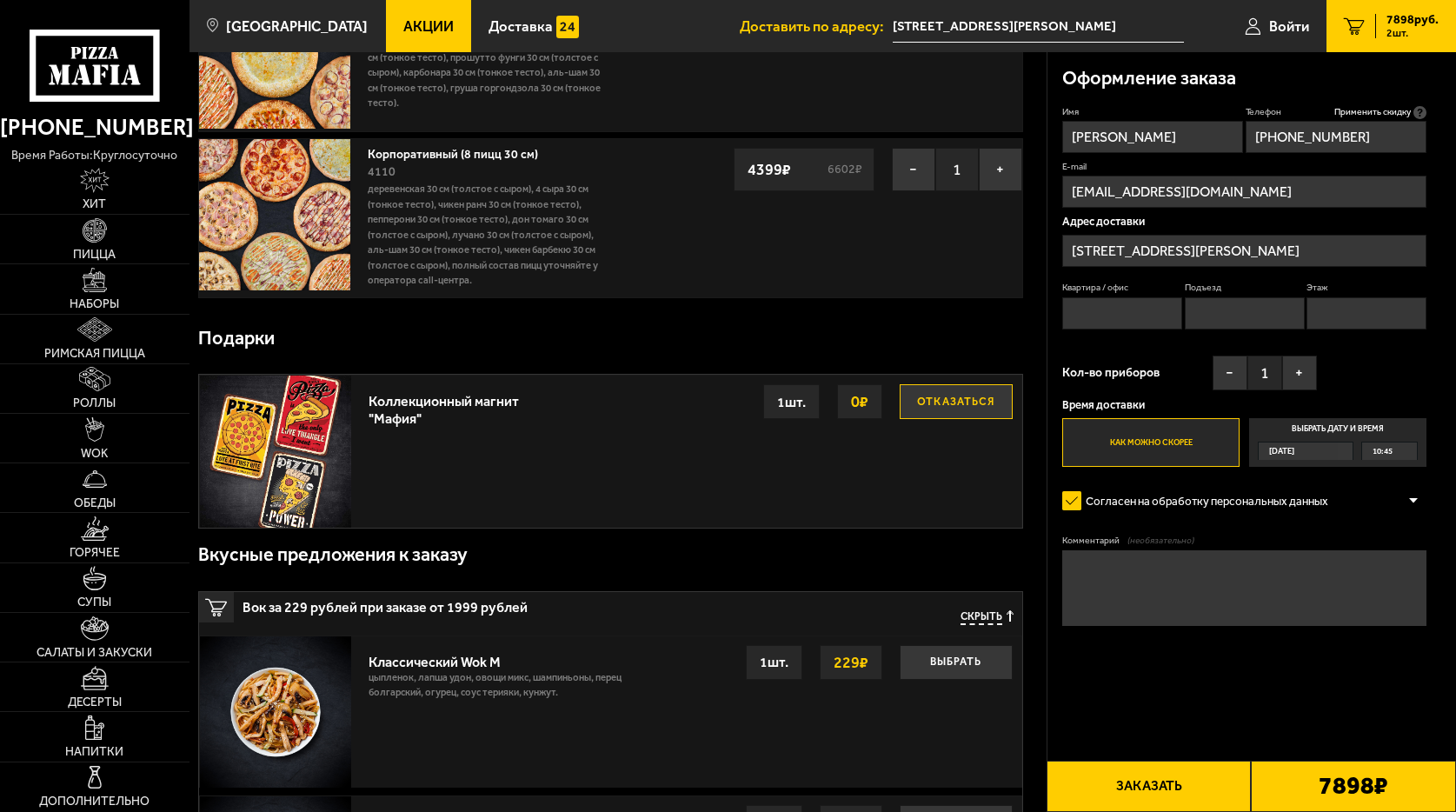
click at [1144, 778] on button "Заказать" at bounding box center [1149, 786] width 205 height 51
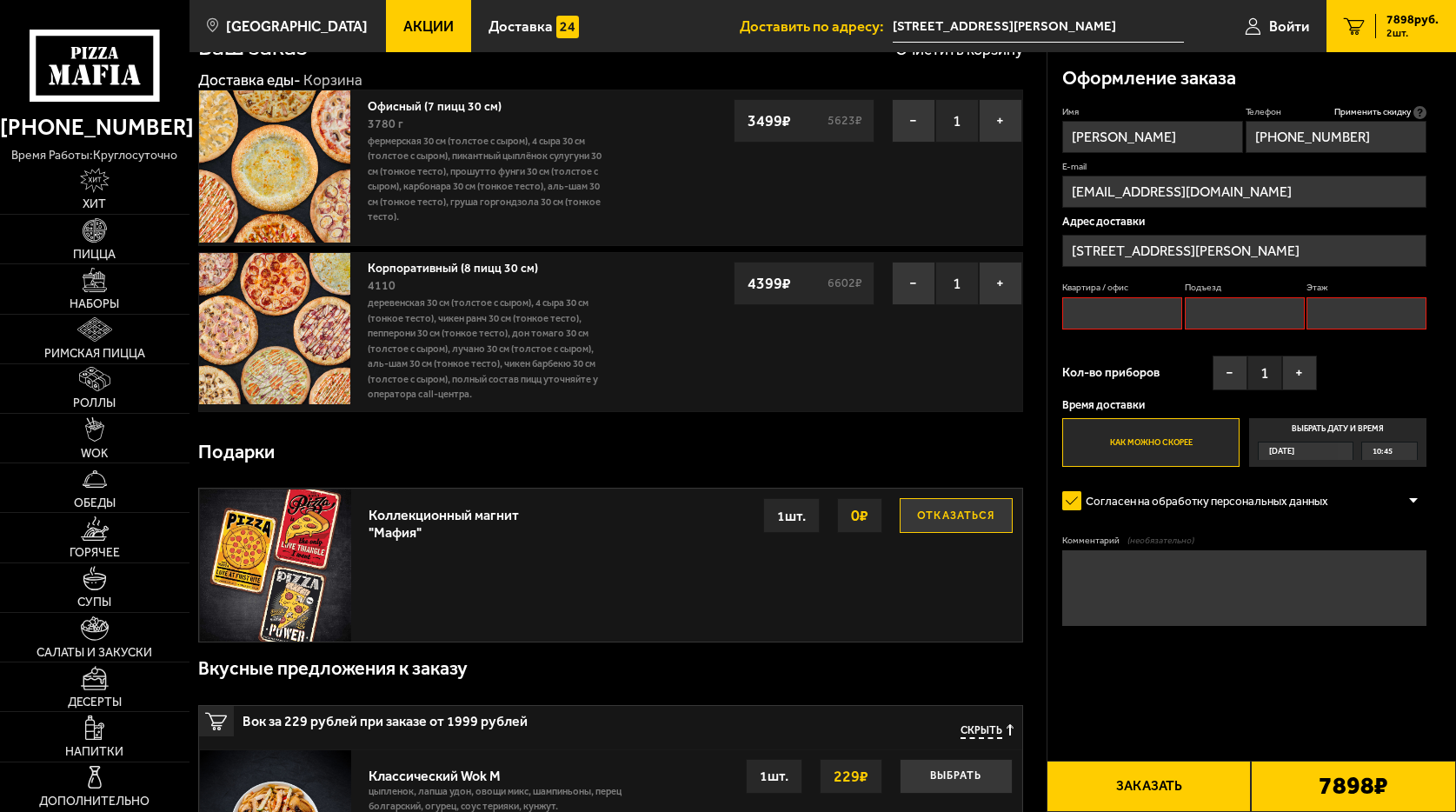
scroll to position [87, 0]
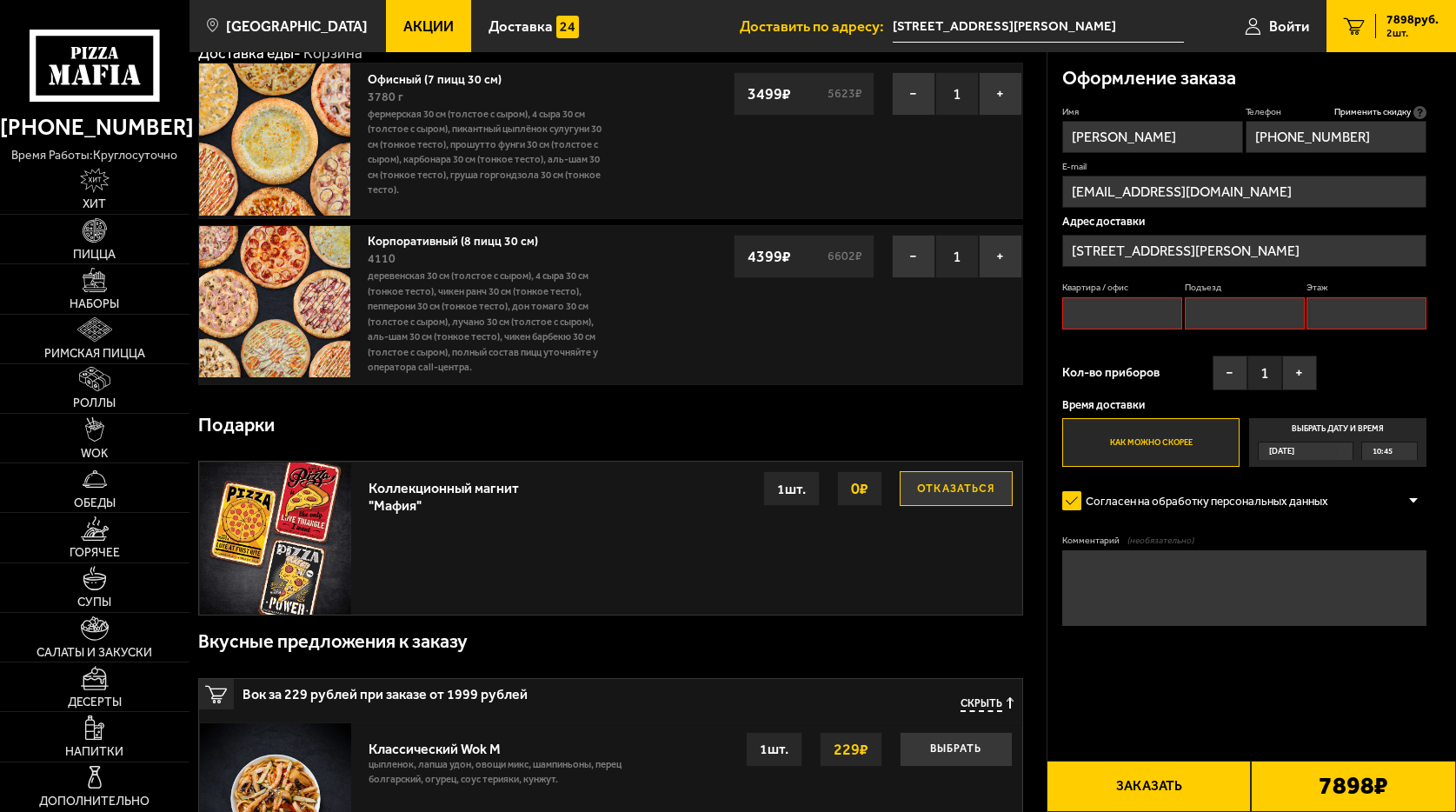
click at [951, 487] on button "Отказаться" at bounding box center [955, 489] width 113 height 35
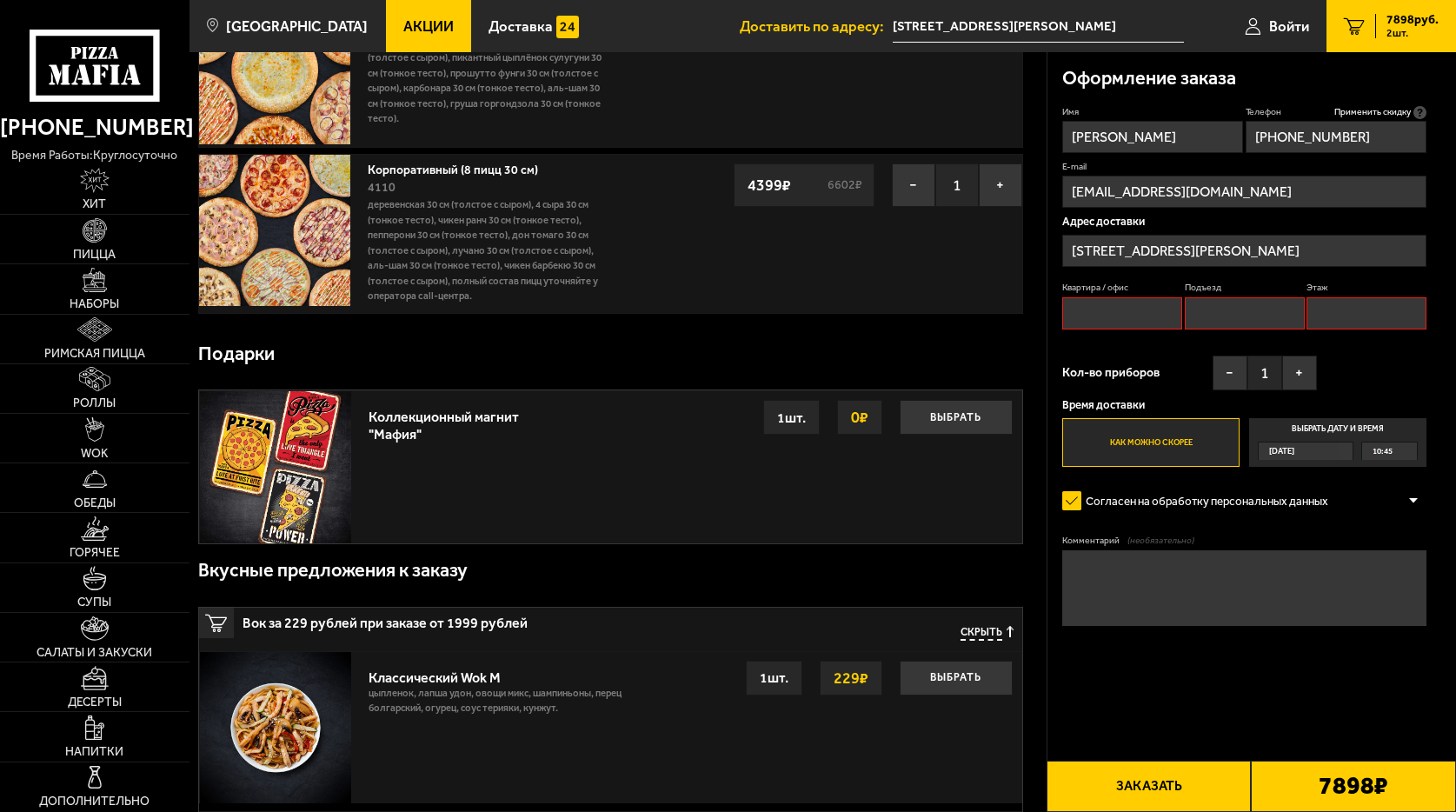
scroll to position [0, 0]
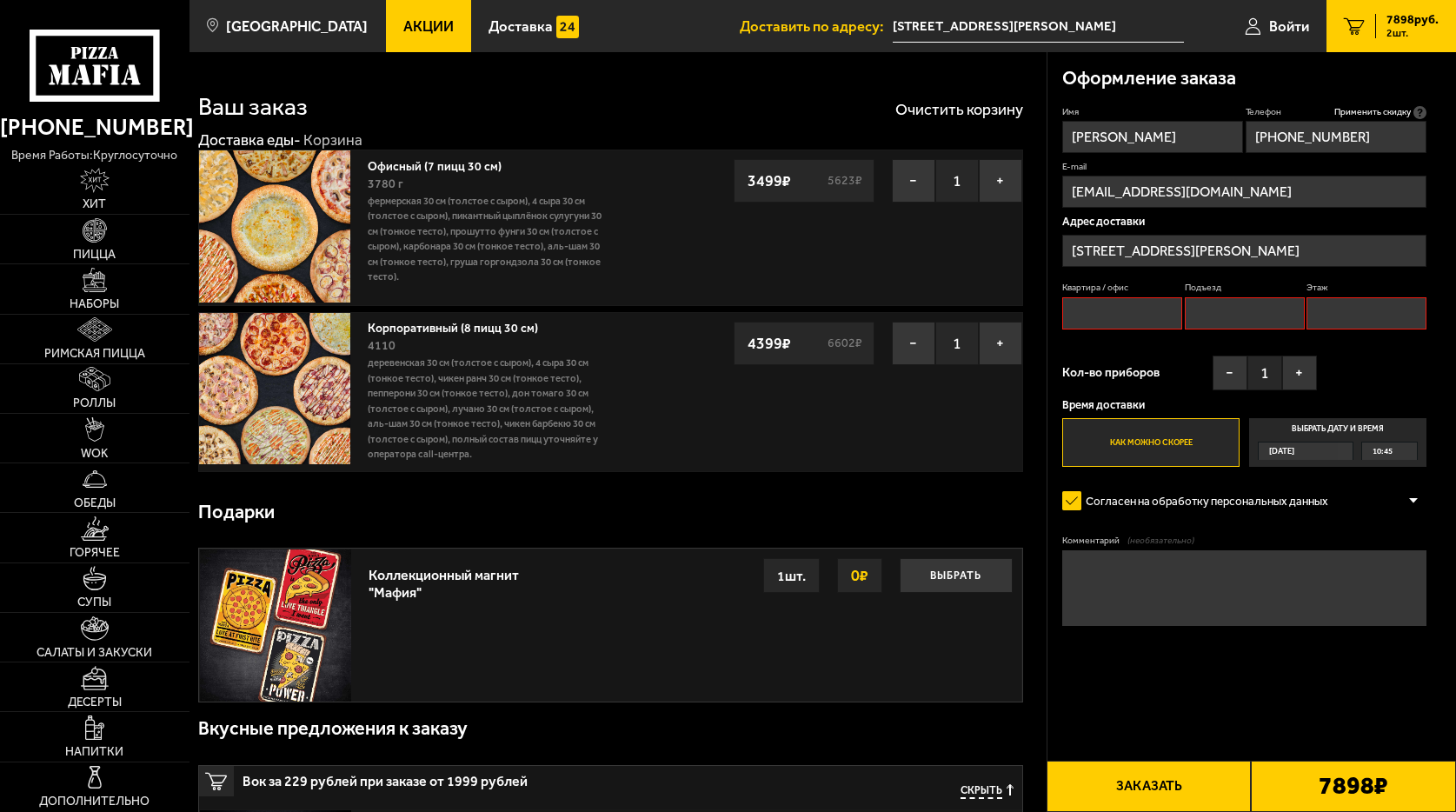
click at [1121, 314] on input "Квартира / офис" at bounding box center [1122, 313] width 120 height 32
type input "334"
click at [1142, 584] on textarea "Комментарий (необязательно)" at bounding box center [1244, 588] width 364 height 76
type textarea "бц т4"
click at [1152, 791] on button "Заказать" at bounding box center [1149, 786] width 205 height 51
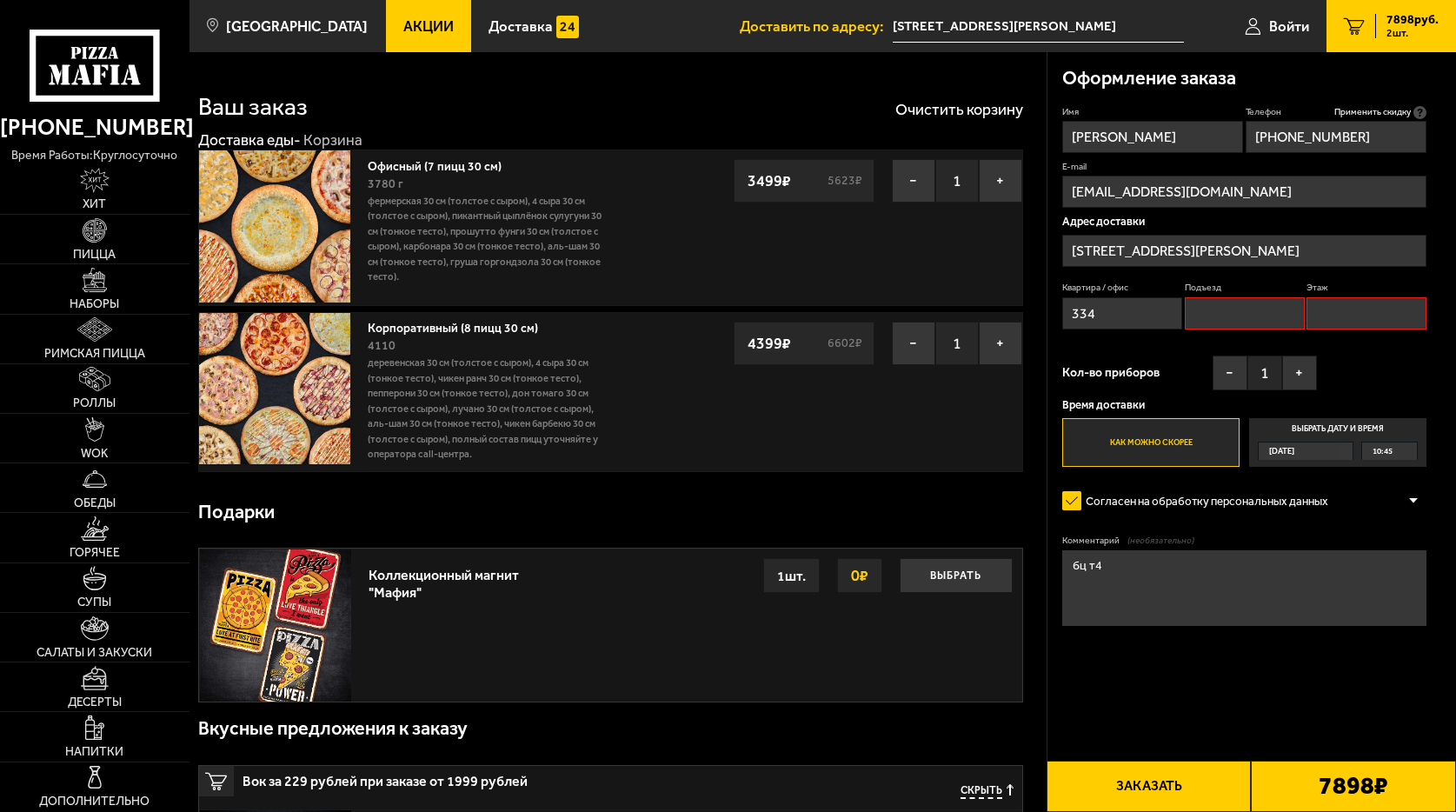
click at [1224, 309] on input "Подъезд" at bounding box center [1244, 313] width 120 height 32
type input "1"
click at [1334, 309] on input "Этаж" at bounding box center [1366, 313] width 120 height 32
type input "1"
click at [1130, 434] on label "Как можно скорее" at bounding box center [1151, 442] width 177 height 48
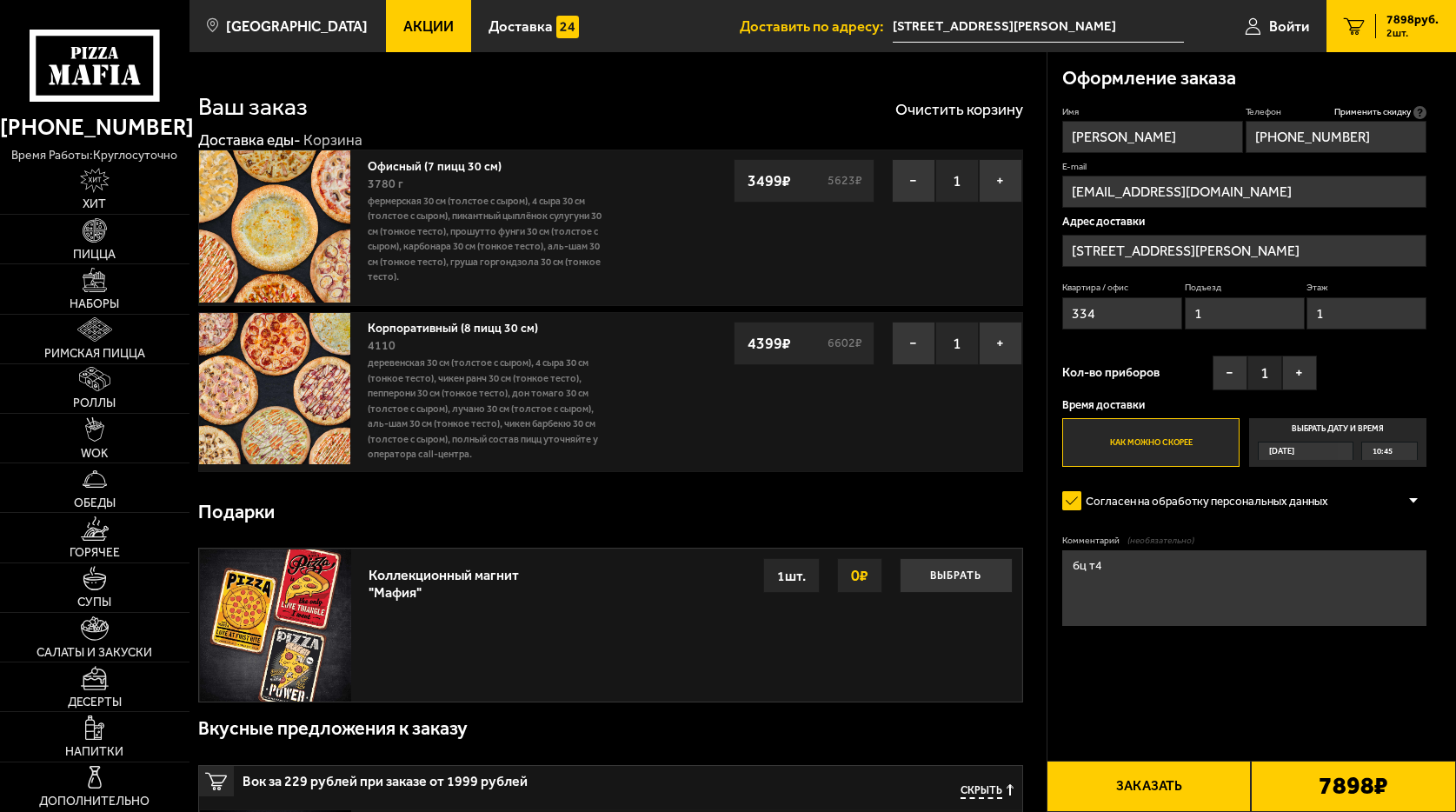
click at [0, 0] on input "Как можно скорее" at bounding box center [0, 0] width 0 height 0
click at [1174, 796] on button "Заказать" at bounding box center [1149, 786] width 205 height 51
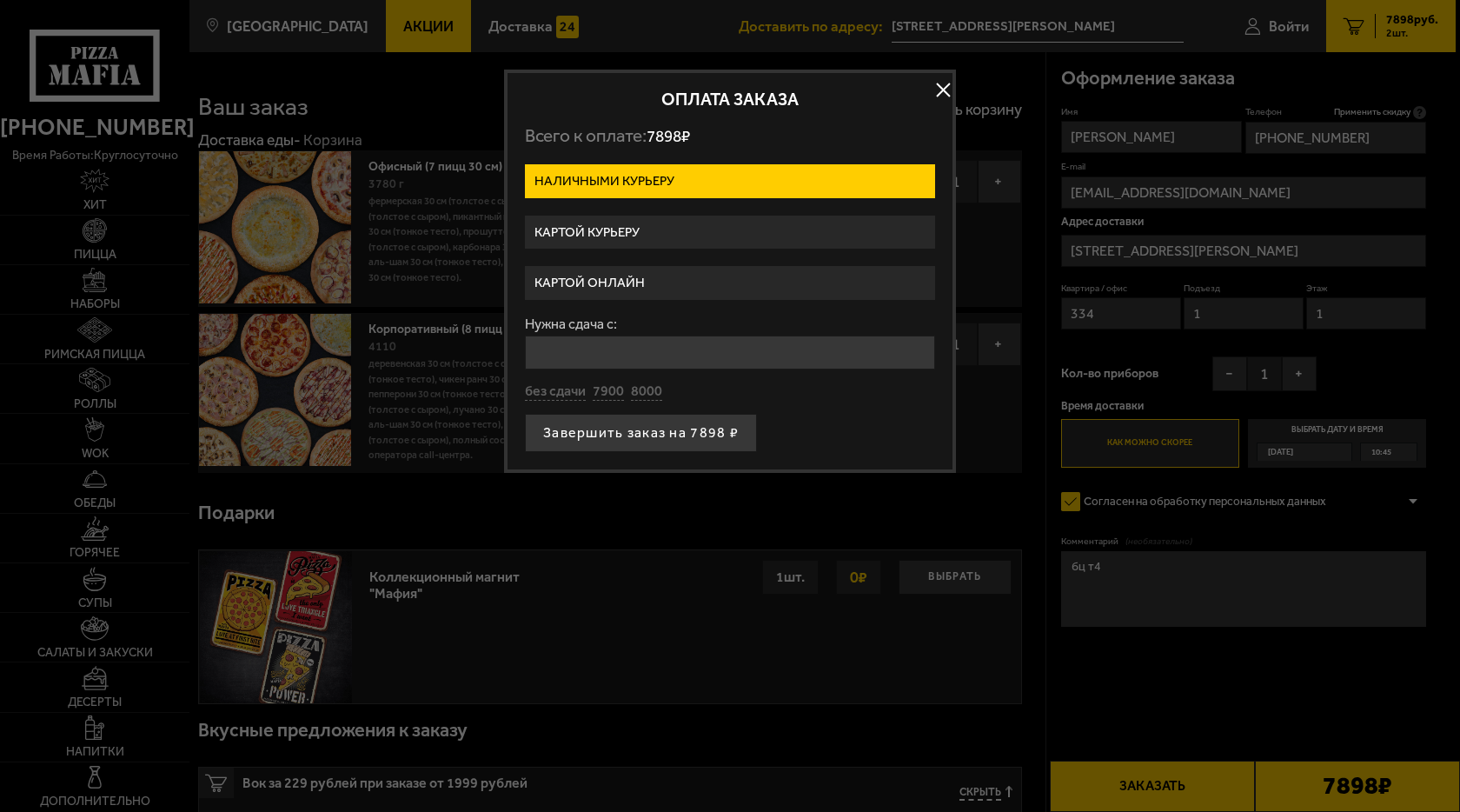
click at [632, 228] on label "Картой курьеру" at bounding box center [730, 232] width 410 height 34
click at [0, 0] on input "Картой курьеру" at bounding box center [0, 0] width 0 height 0
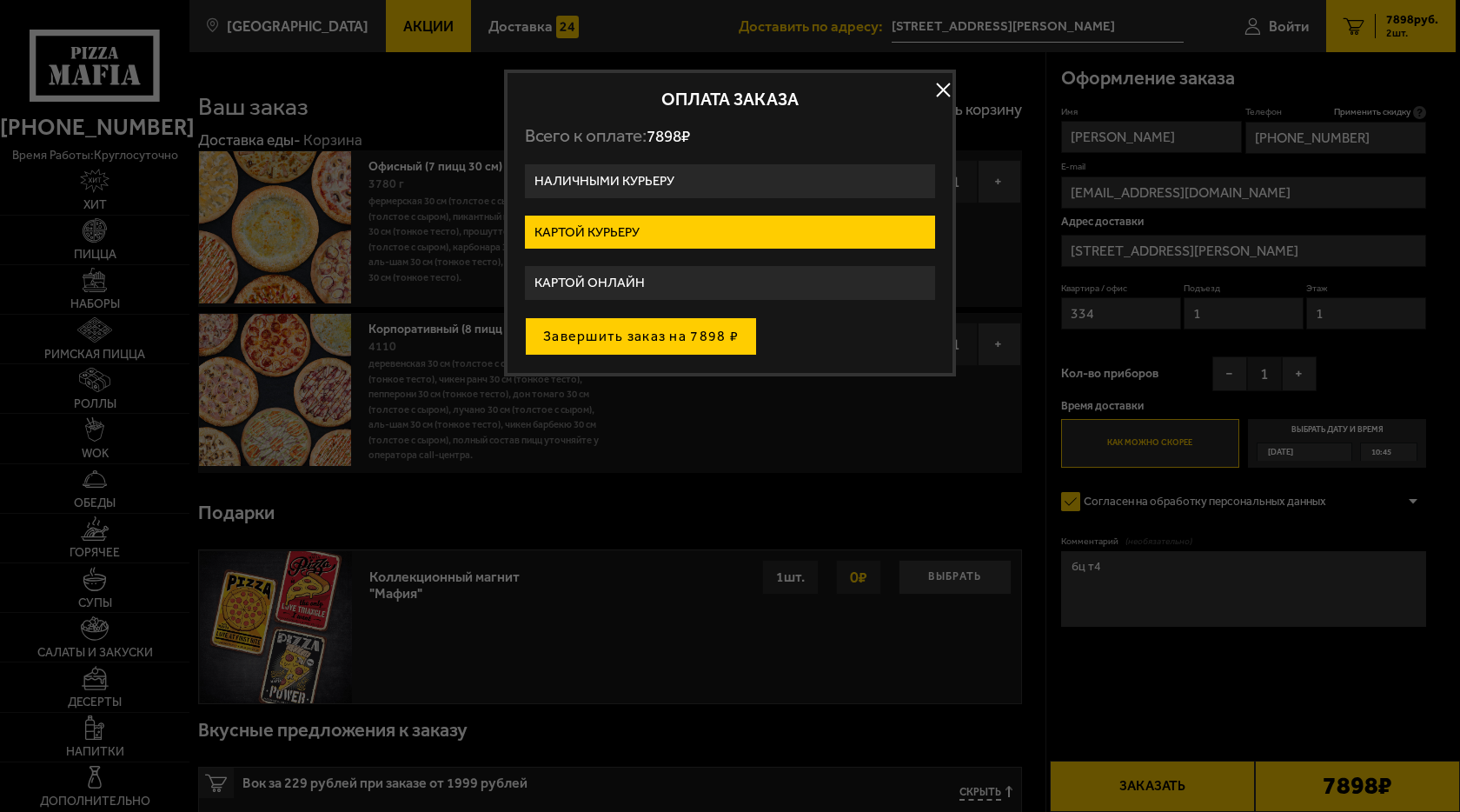
click at [655, 340] on button "Завершить заказ на 7898 ₽" at bounding box center [640, 336] width 232 height 38
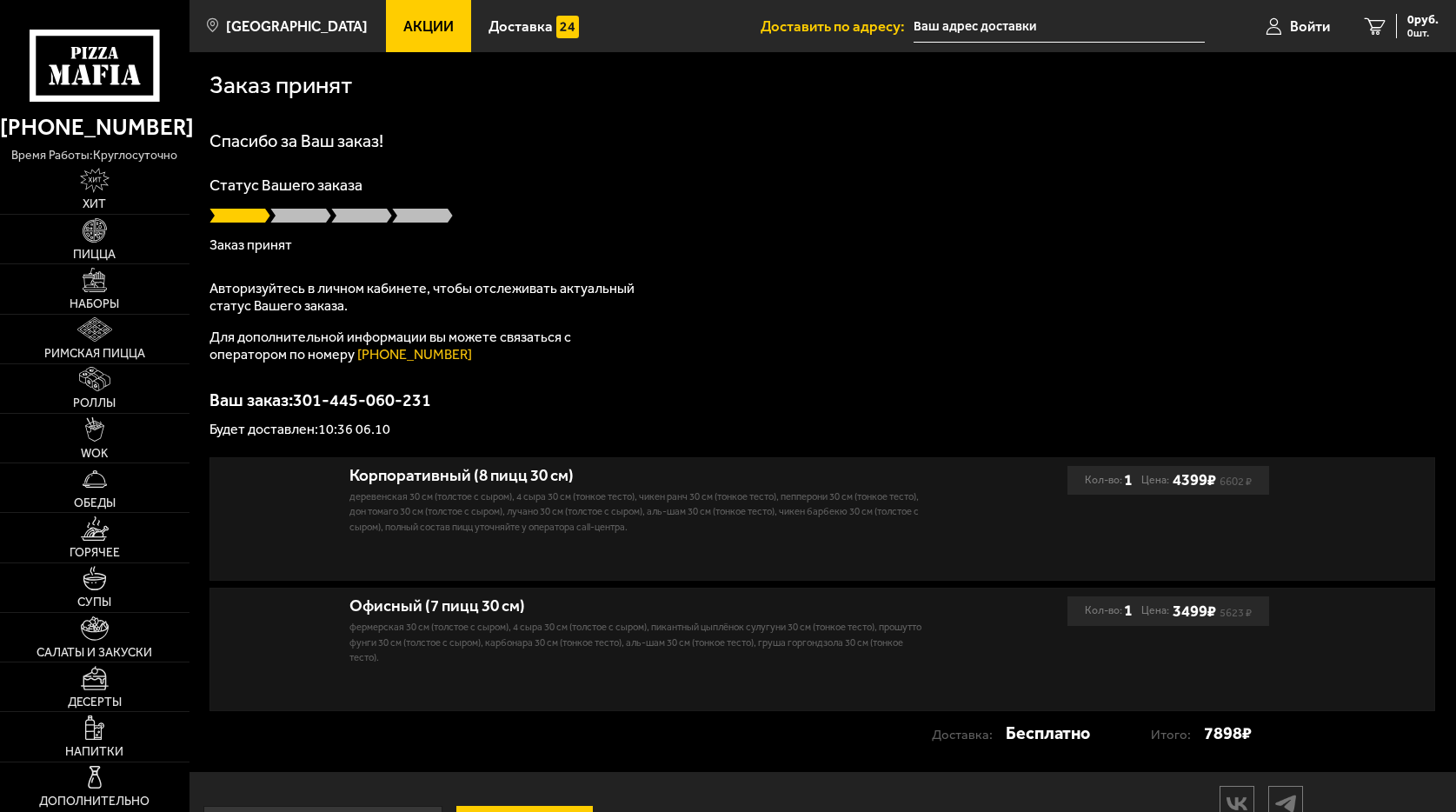
type input "[STREET_ADDRESS][PERSON_NAME]"
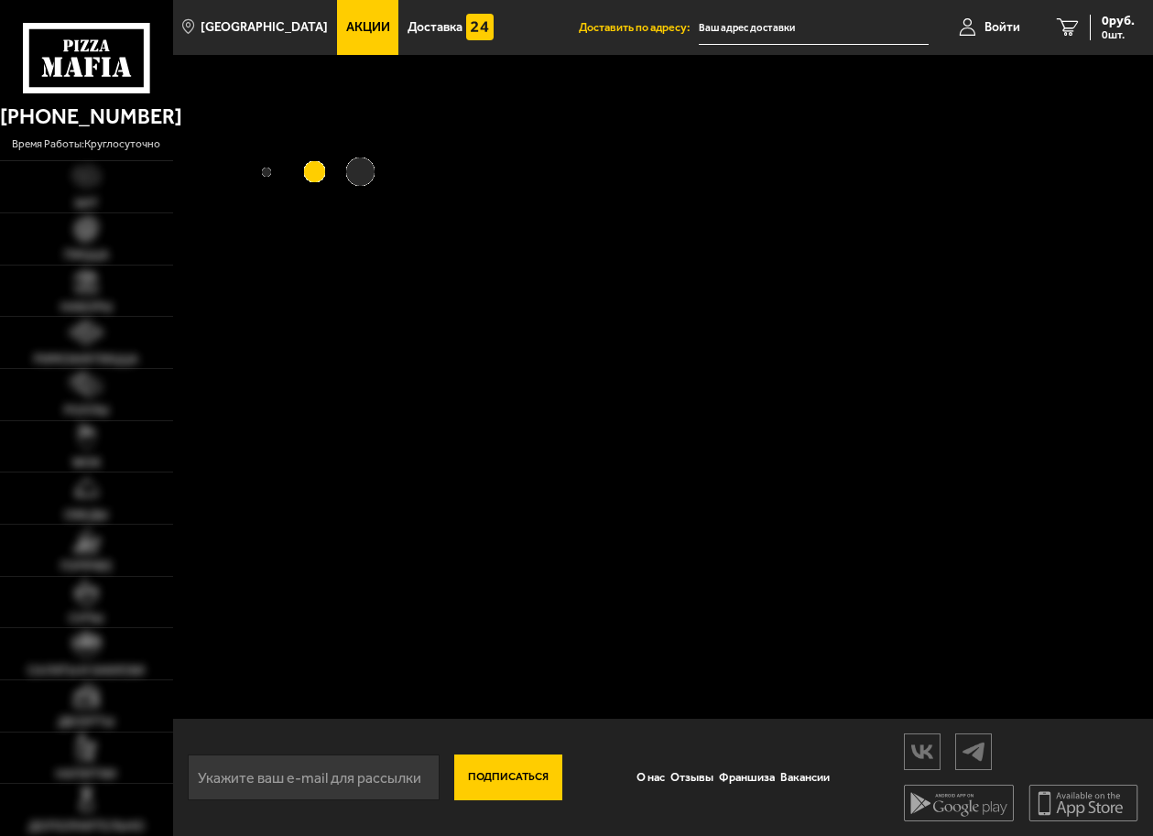
type input "[STREET_ADDRESS][PERSON_NAME]"
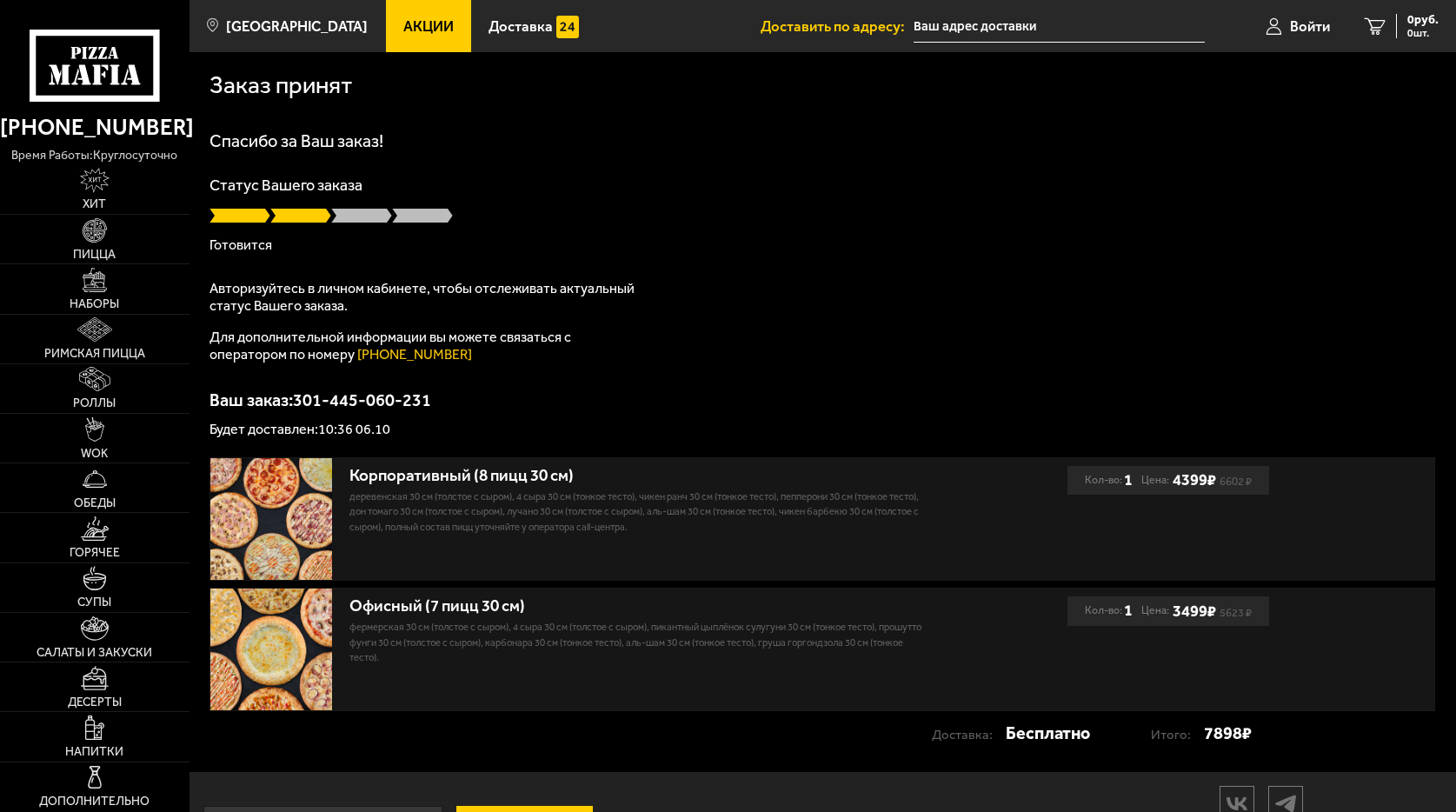
type input "[STREET_ADDRESS][PERSON_NAME]"
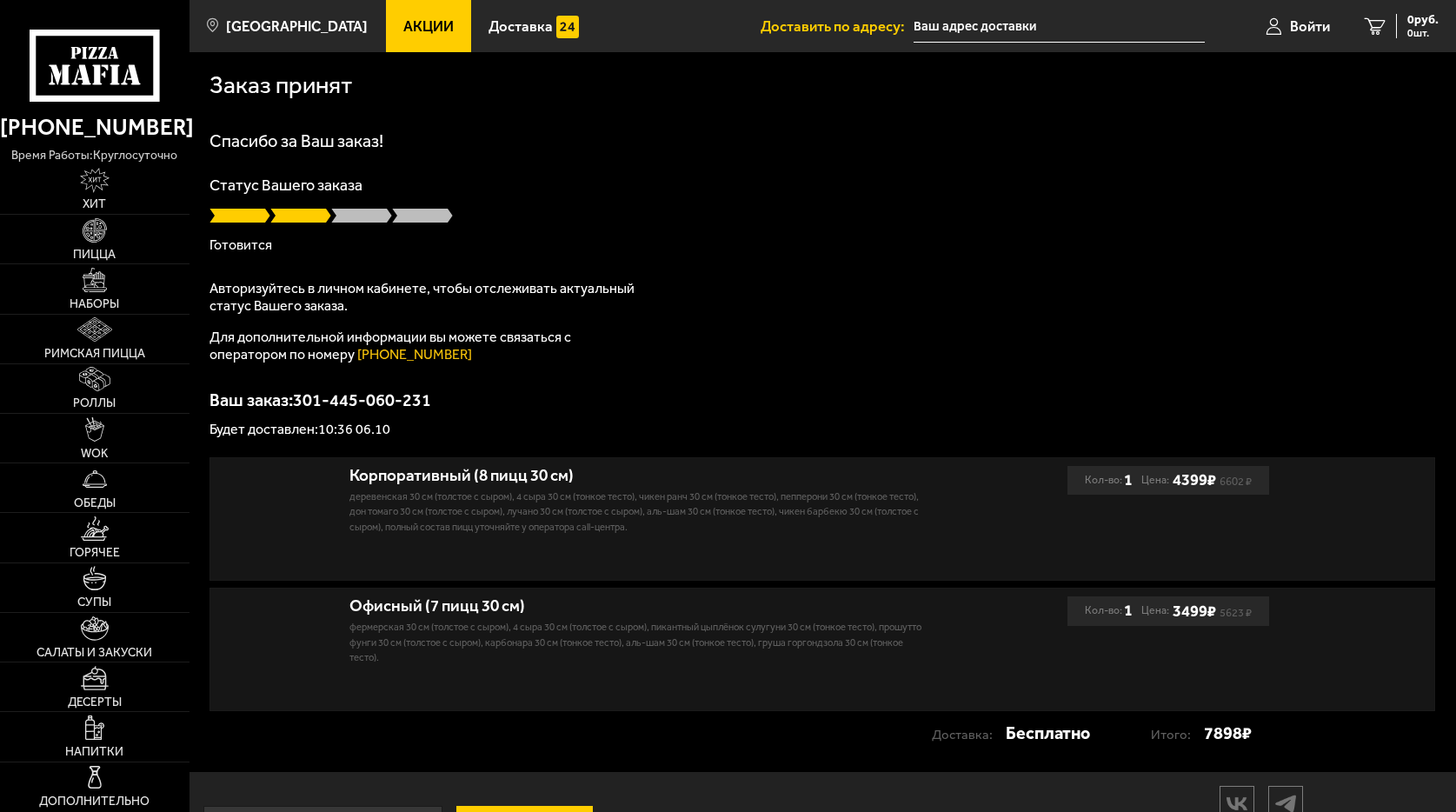
type input "улица Седова, 12"
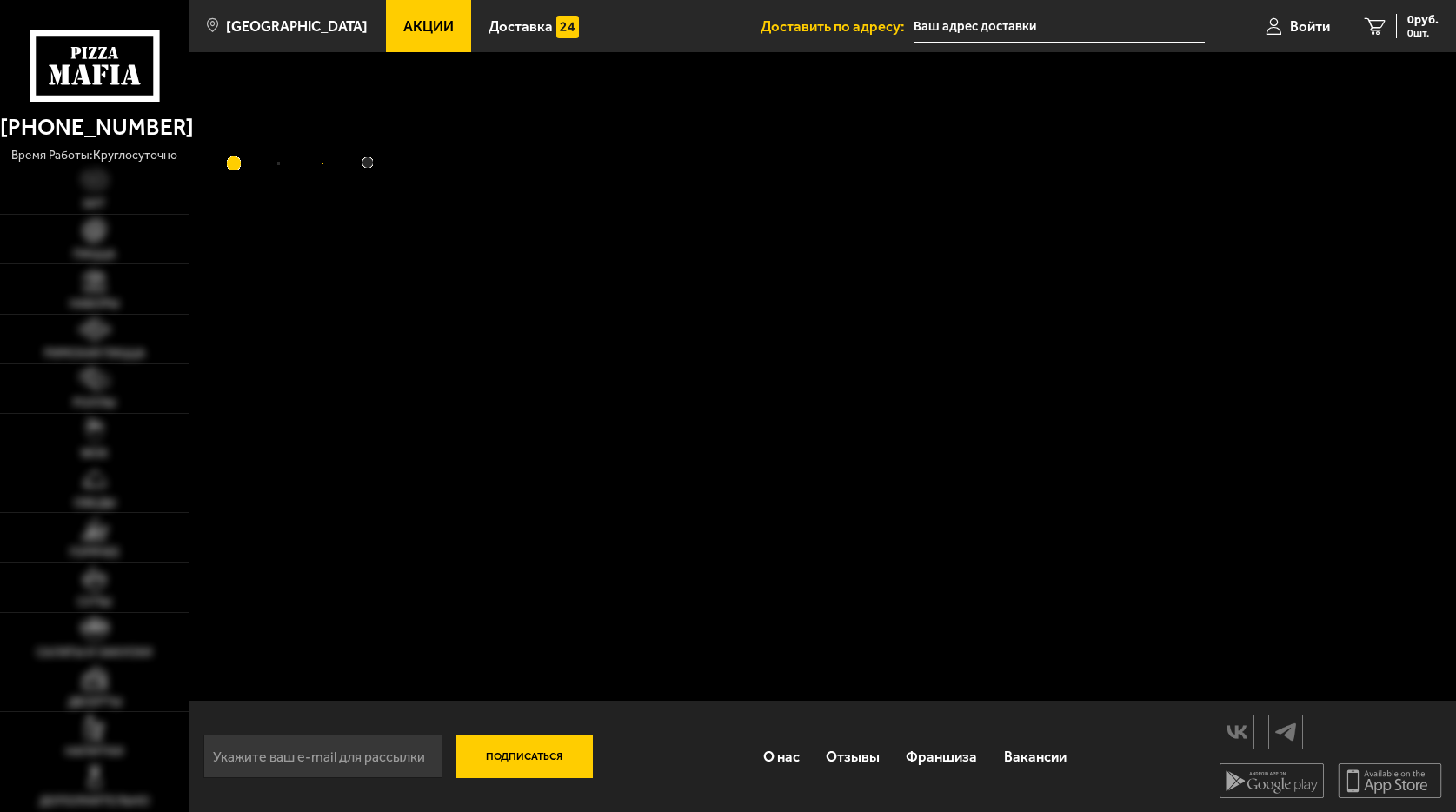
type input "[STREET_ADDRESS][PERSON_NAME]"
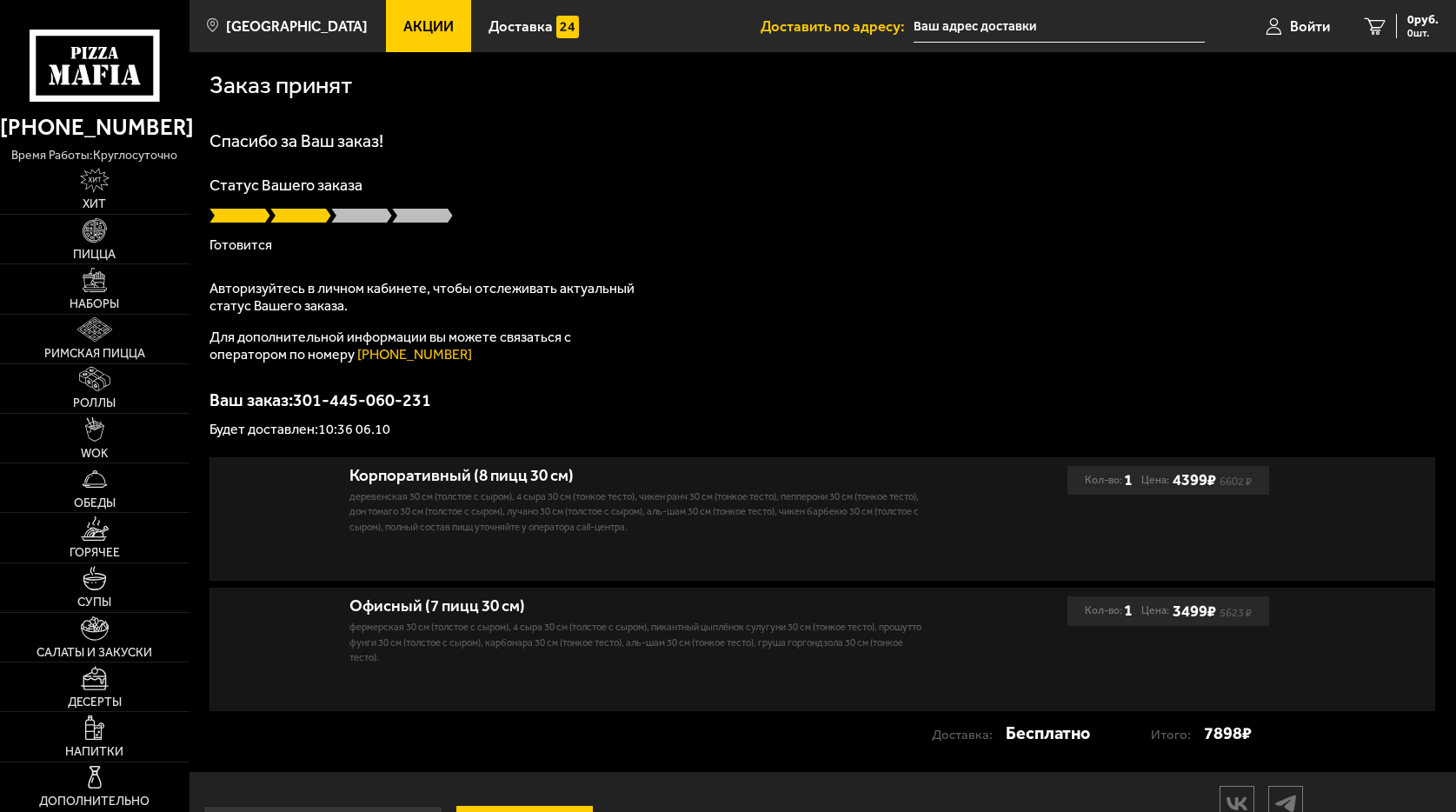
type input "[STREET_ADDRESS][PERSON_NAME]"
